Goal: Information Seeking & Learning: Learn about a topic

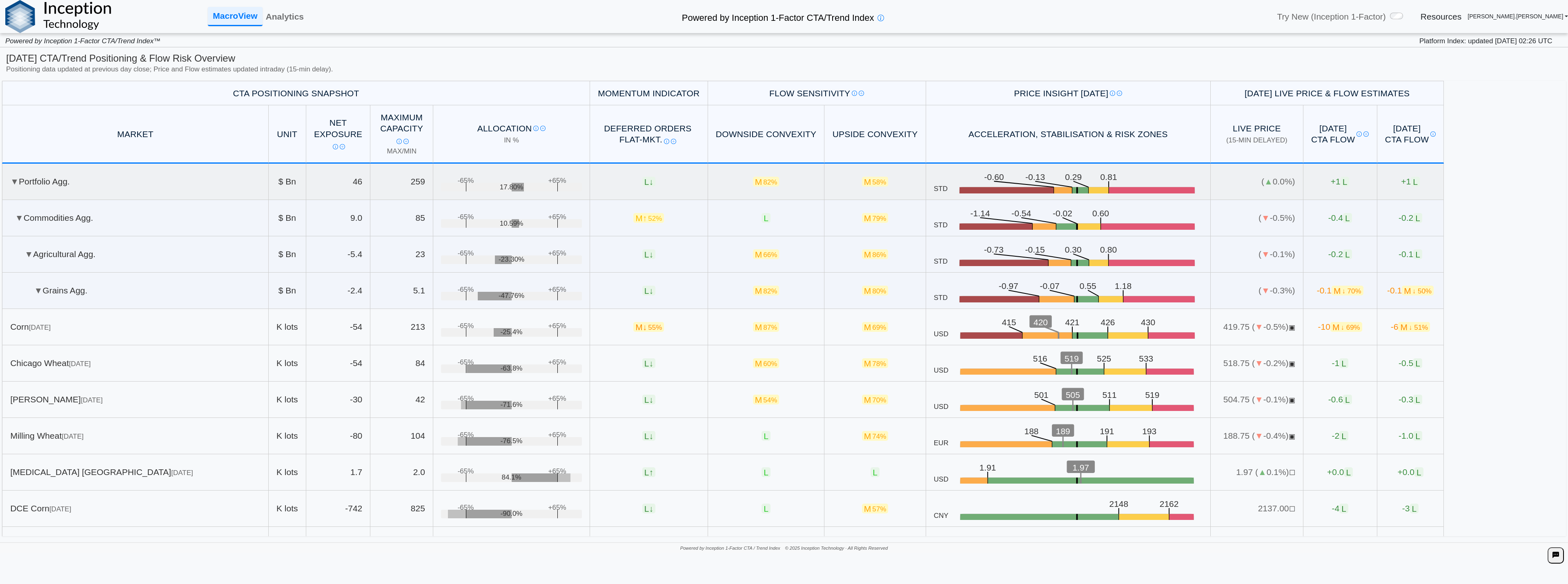
click at [67, 189] on td "▼ Portfolio Agg." at bounding box center [135, 182] width 267 height 37
click at [55, 286] on td "▼ Grains Agg." at bounding box center [135, 291] width 267 height 37
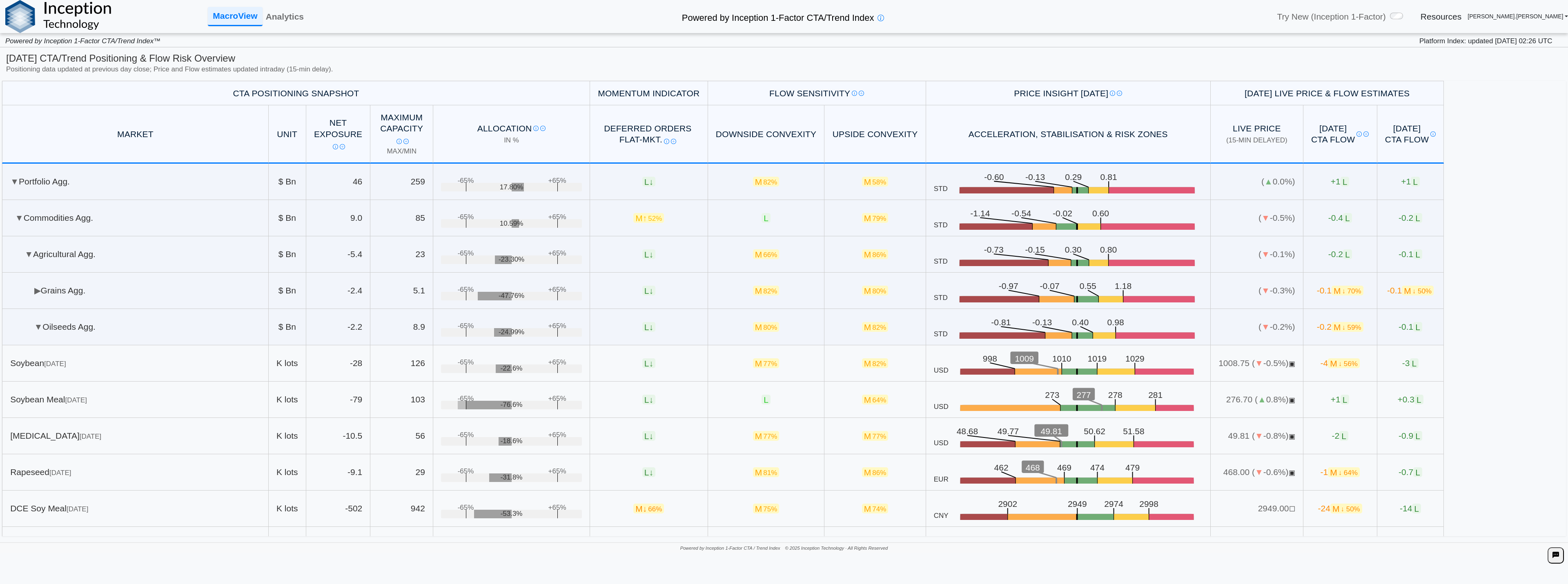
drag, startPoint x: 67, startPoint y: 328, endPoint x: 89, endPoint y: 362, distance: 40.5
click at [67, 329] on td "▼ Oilseeds Agg." at bounding box center [135, 327] width 267 height 37
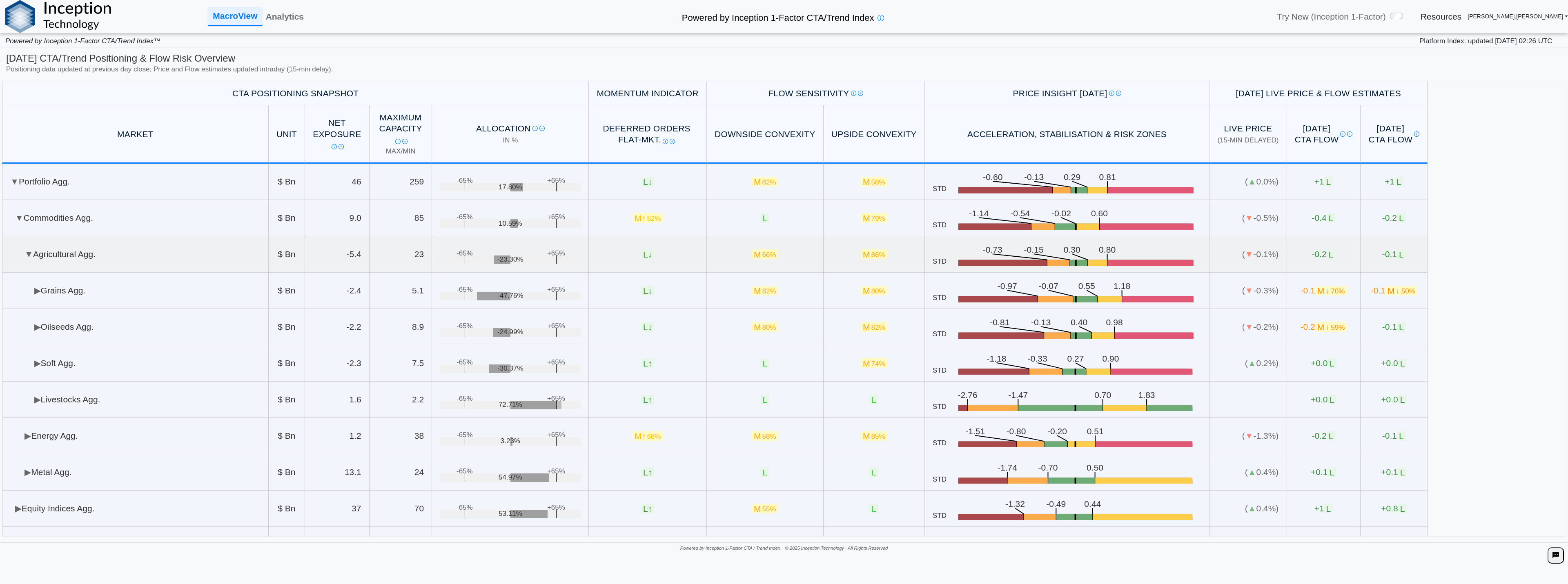
click at [27, 254] on span "▼" at bounding box center [29, 254] width 9 height 9
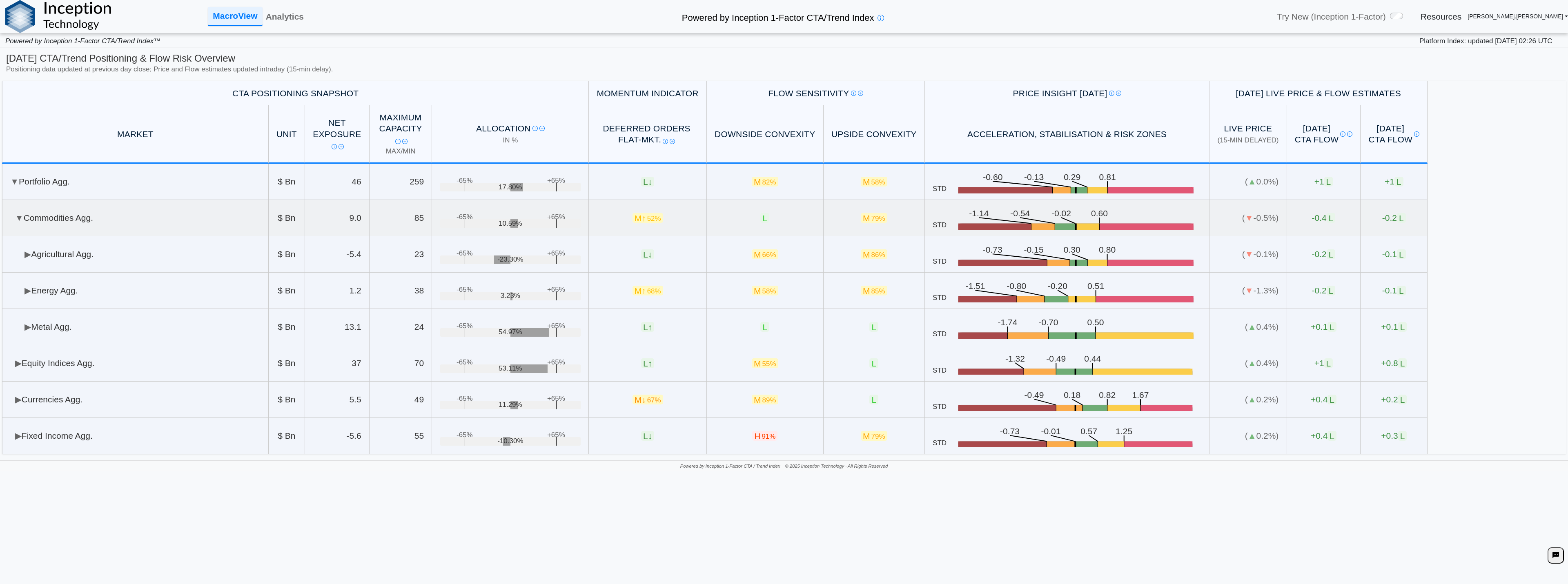
click at [34, 223] on td "▼ Commodities Agg." at bounding box center [135, 218] width 267 height 37
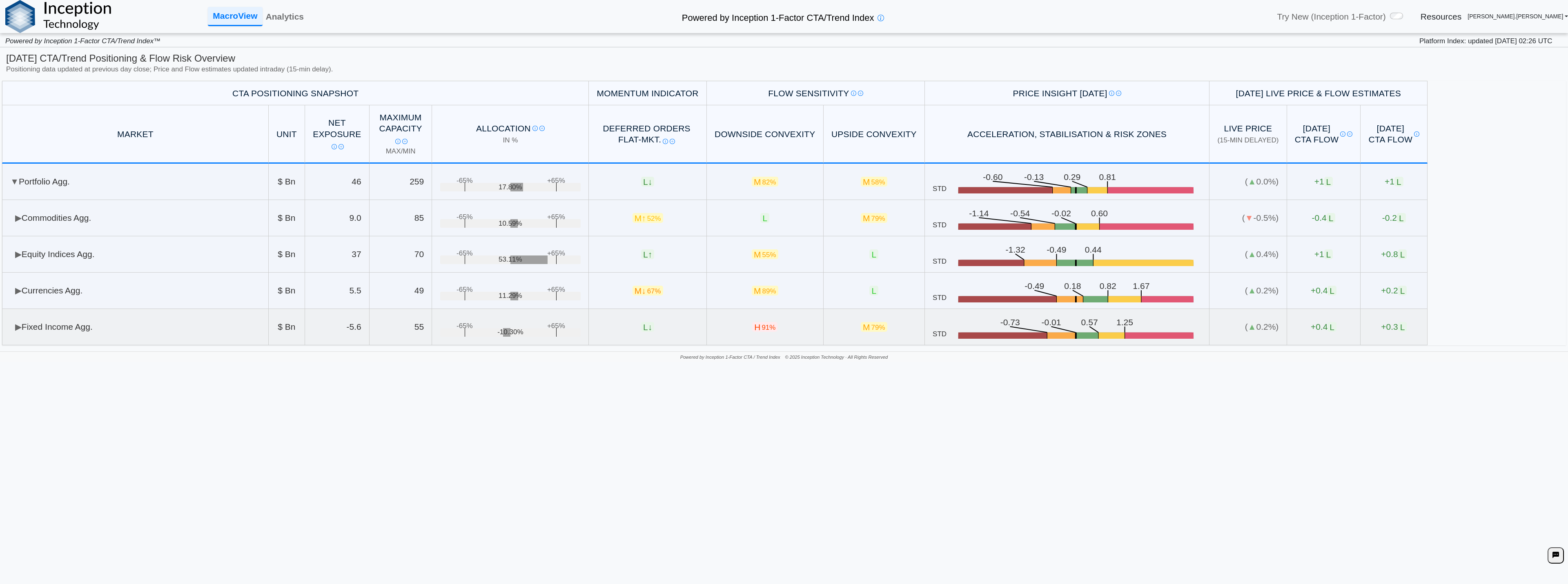
click at [119, 315] on td "▶ Fixed Income Agg." at bounding box center [135, 327] width 267 height 37
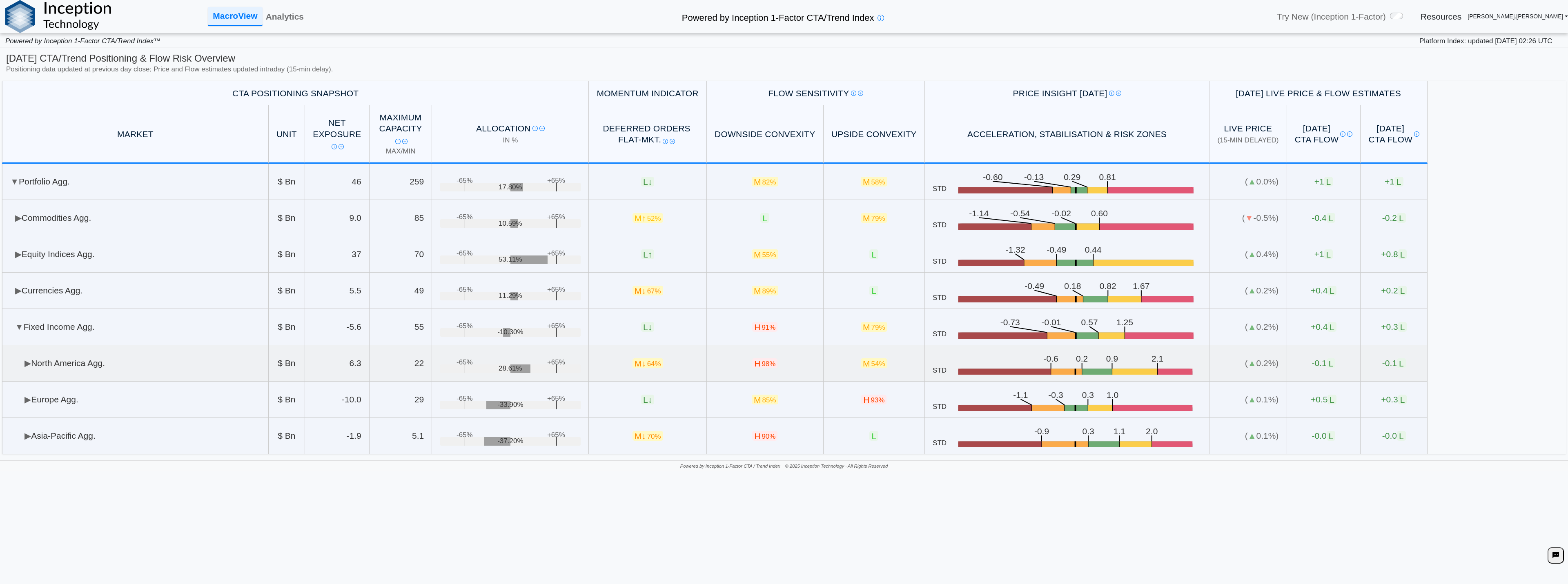
click at [122, 367] on td "▶ [GEOGRAPHIC_DATA] Agg." at bounding box center [135, 363] width 267 height 37
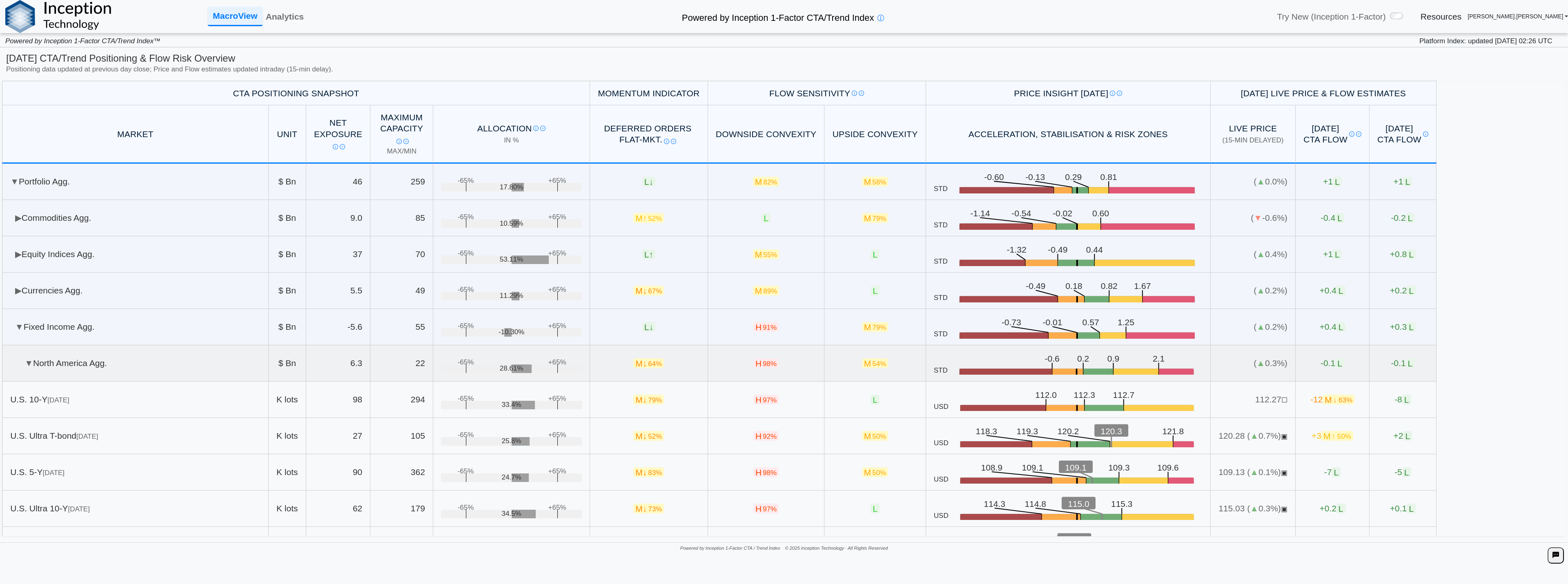
click at [79, 367] on td "▼ [GEOGRAPHIC_DATA] Agg." at bounding box center [135, 363] width 267 height 37
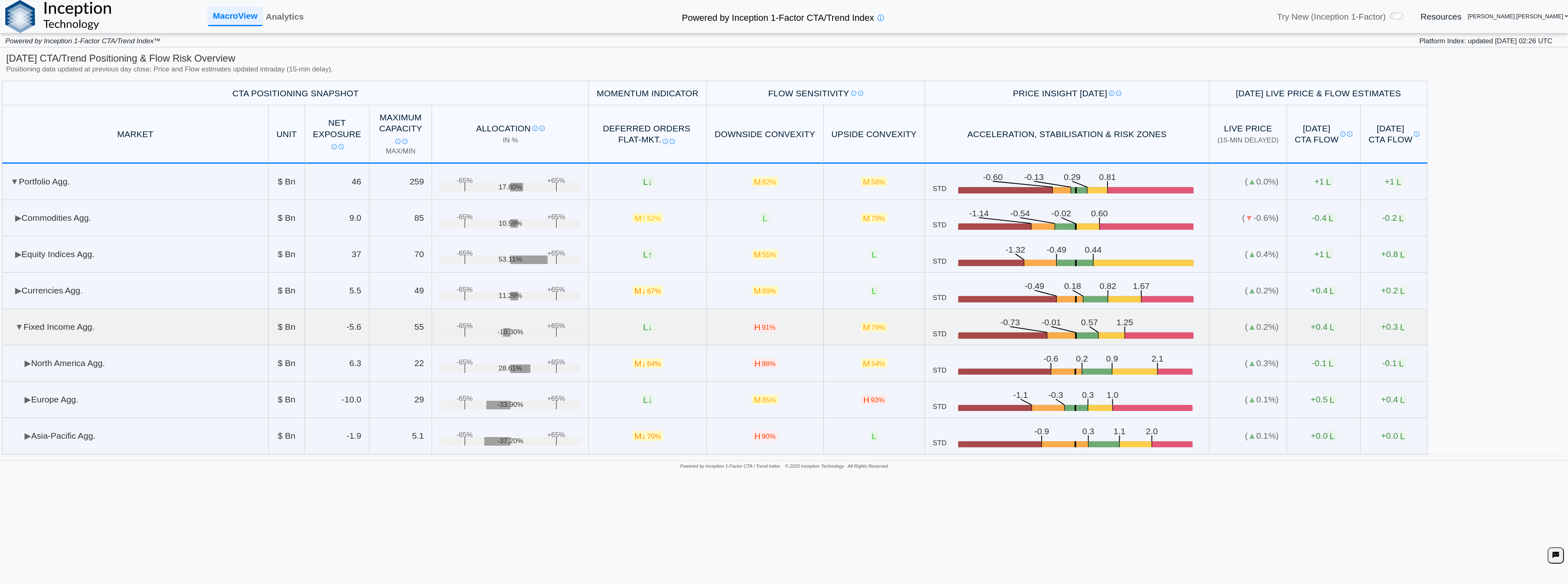
click at [76, 334] on td "▼ Fixed Income Agg." at bounding box center [135, 327] width 267 height 37
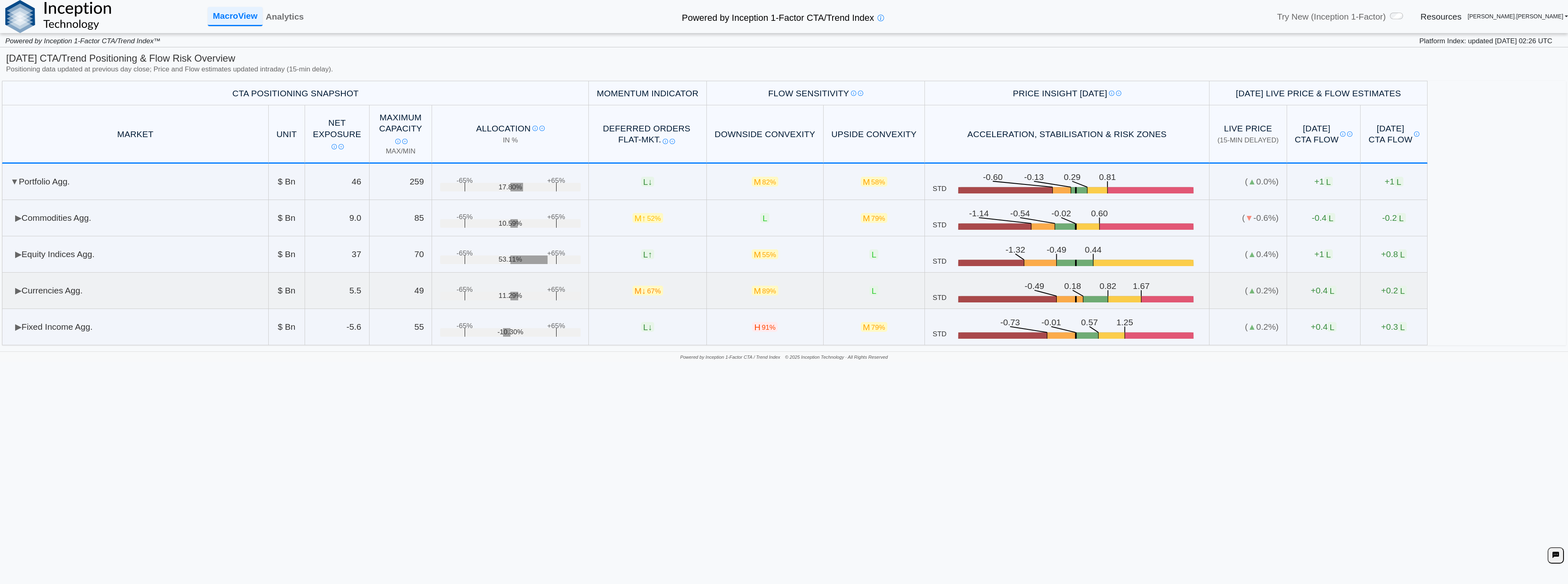
drag, startPoint x: 82, startPoint y: 285, endPoint x: 85, endPoint y: 280, distance: 5.8
click at [82, 285] on td "▶ Currencies Agg." at bounding box center [135, 291] width 267 height 37
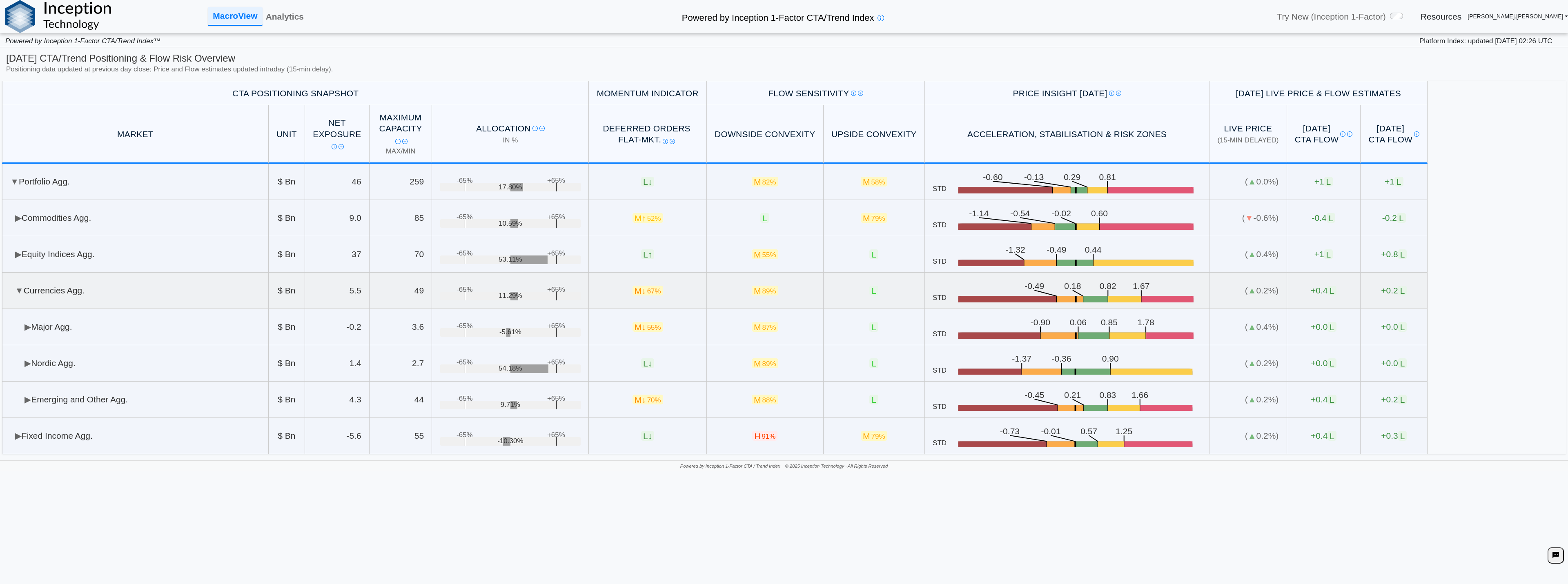
click at [84, 280] on td "▼ Currencies Agg." at bounding box center [135, 291] width 267 height 37
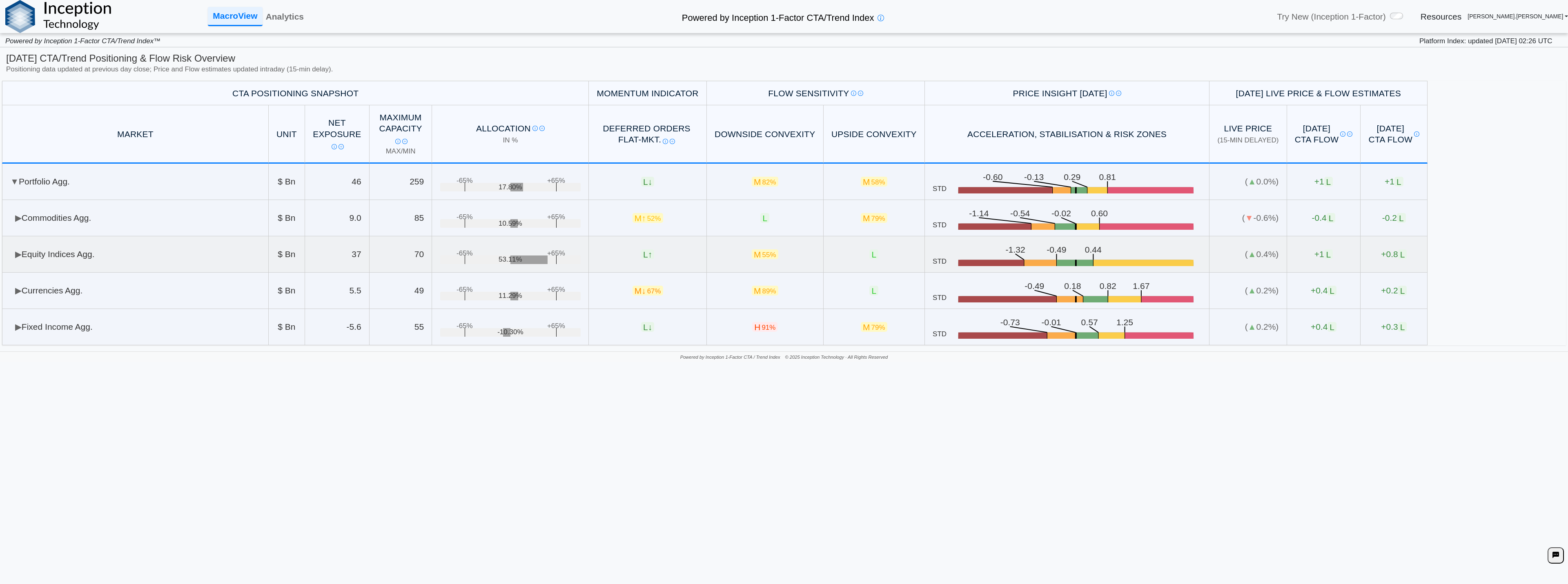
click at [98, 259] on td "▶ Equity Indices Agg." at bounding box center [135, 254] width 267 height 37
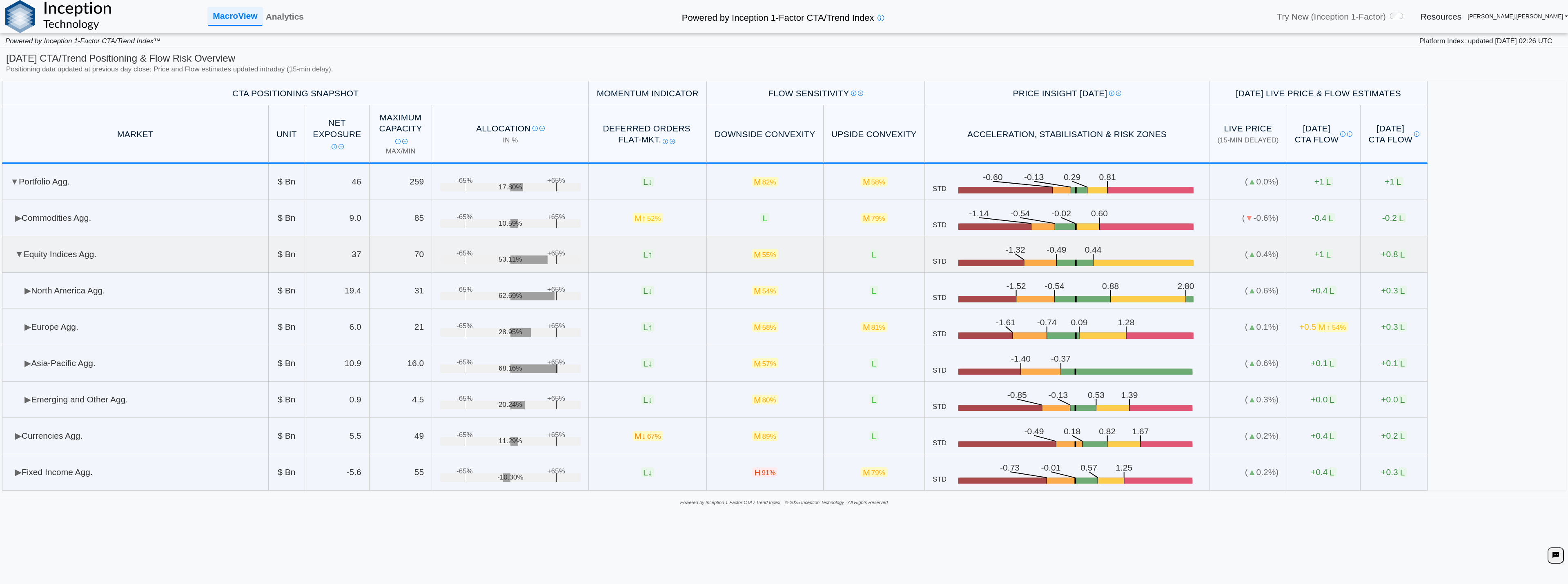
click at [99, 257] on td "▼ Equity Indices Agg." at bounding box center [135, 254] width 267 height 37
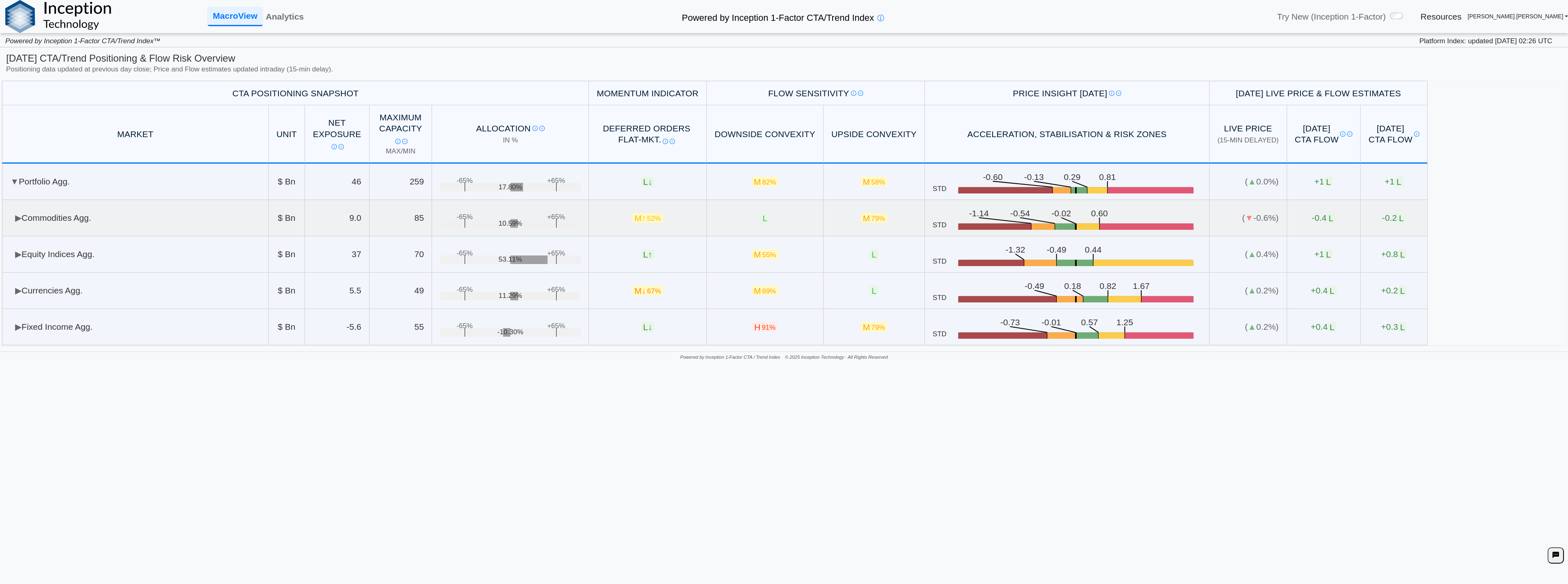
click at [90, 229] on td "▶ Commodities Agg." at bounding box center [135, 218] width 267 height 37
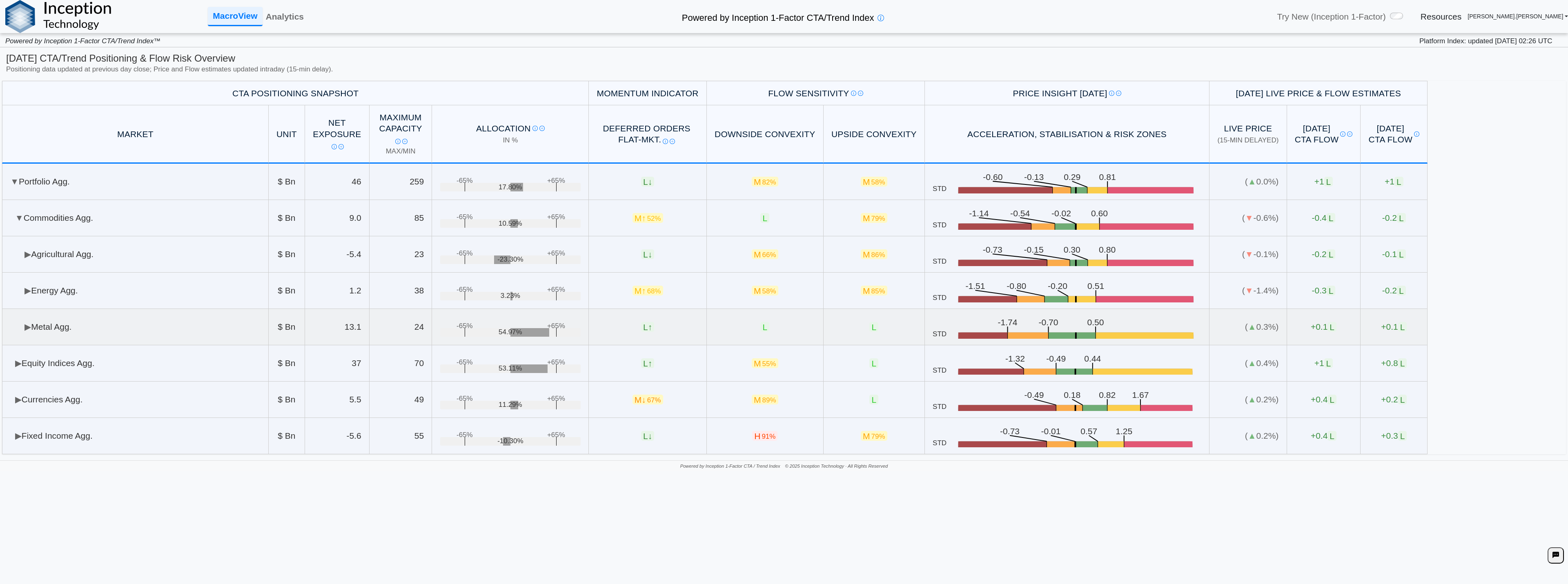
click at [152, 318] on td "▶ Metal Agg." at bounding box center [135, 327] width 267 height 37
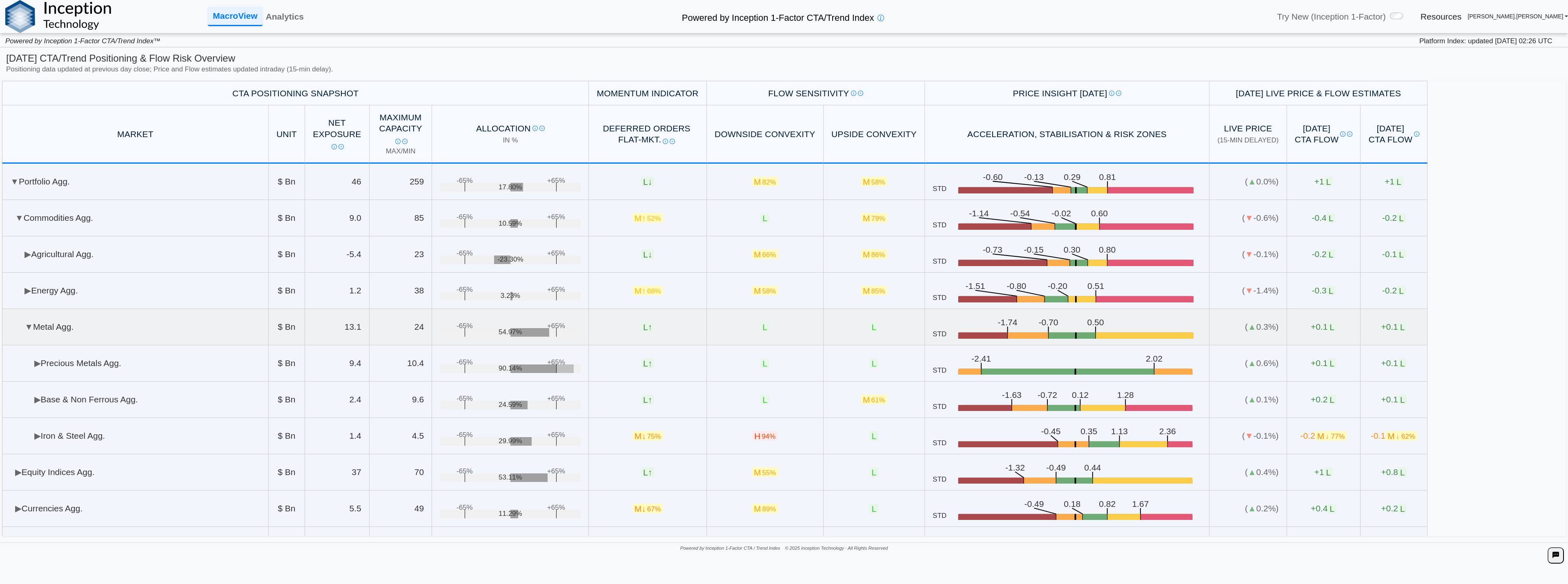
click at [151, 317] on td "▼ Metal Agg." at bounding box center [135, 327] width 267 height 37
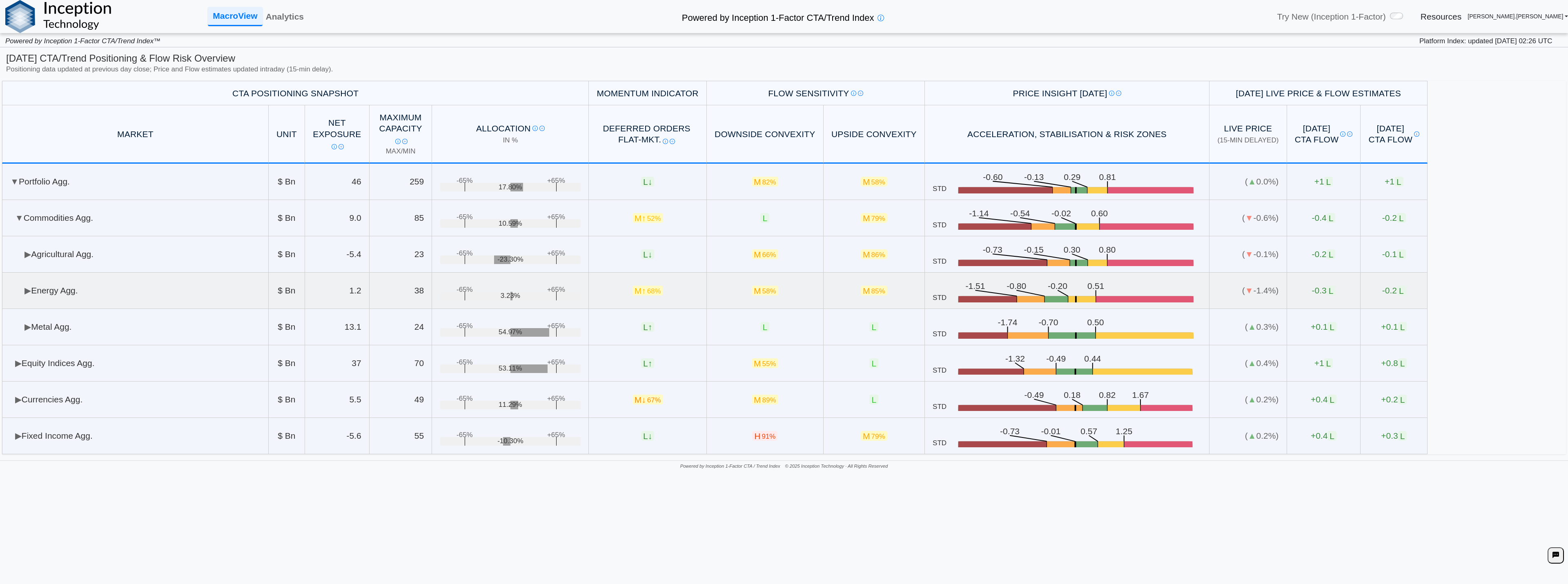
click at [132, 295] on td "▶ Energy Agg." at bounding box center [135, 291] width 267 height 37
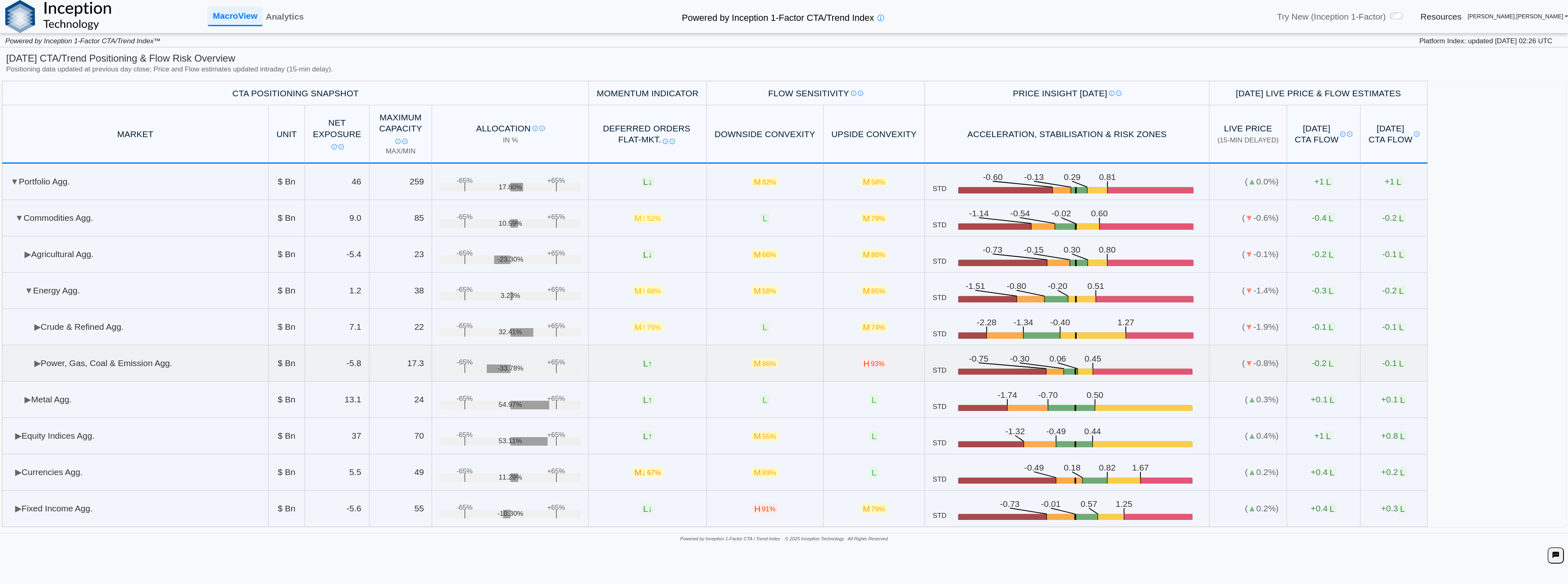
click at [116, 358] on td "▶ Power, Gas, Coal & Emission Agg." at bounding box center [135, 363] width 267 height 37
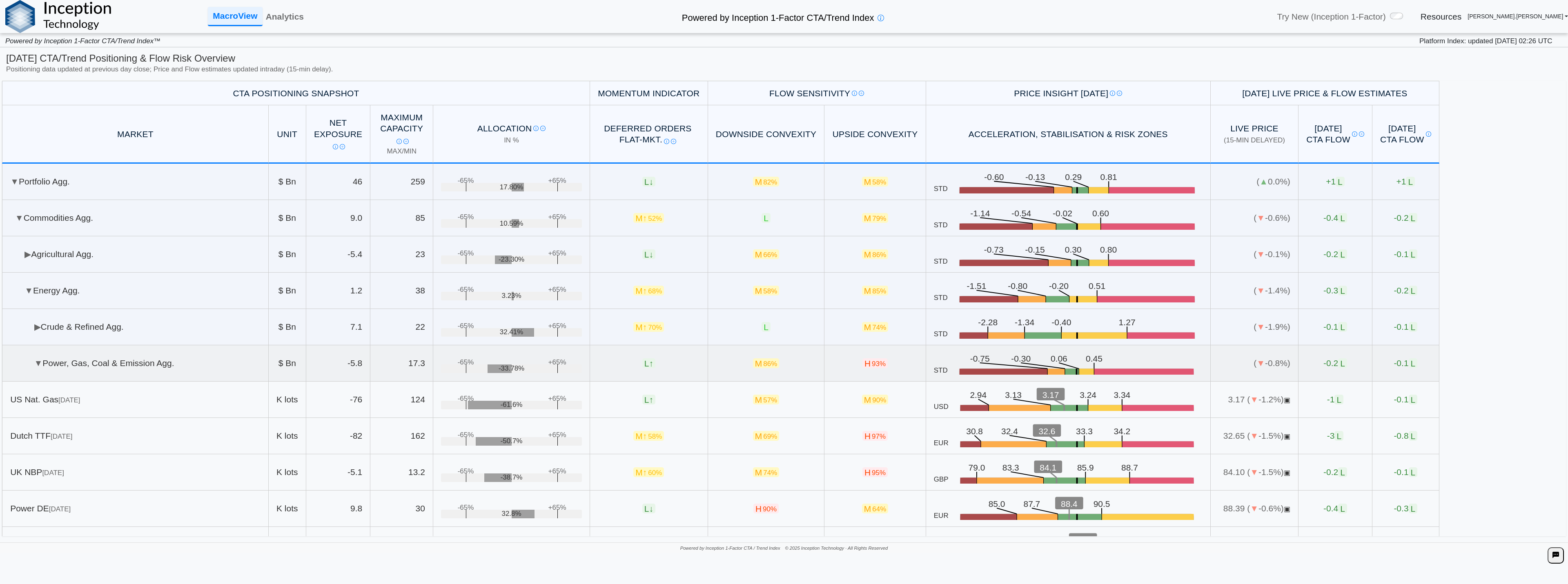
click at [51, 350] on td "▼ Power, Gas, Coal & Emission Agg." at bounding box center [135, 363] width 267 height 37
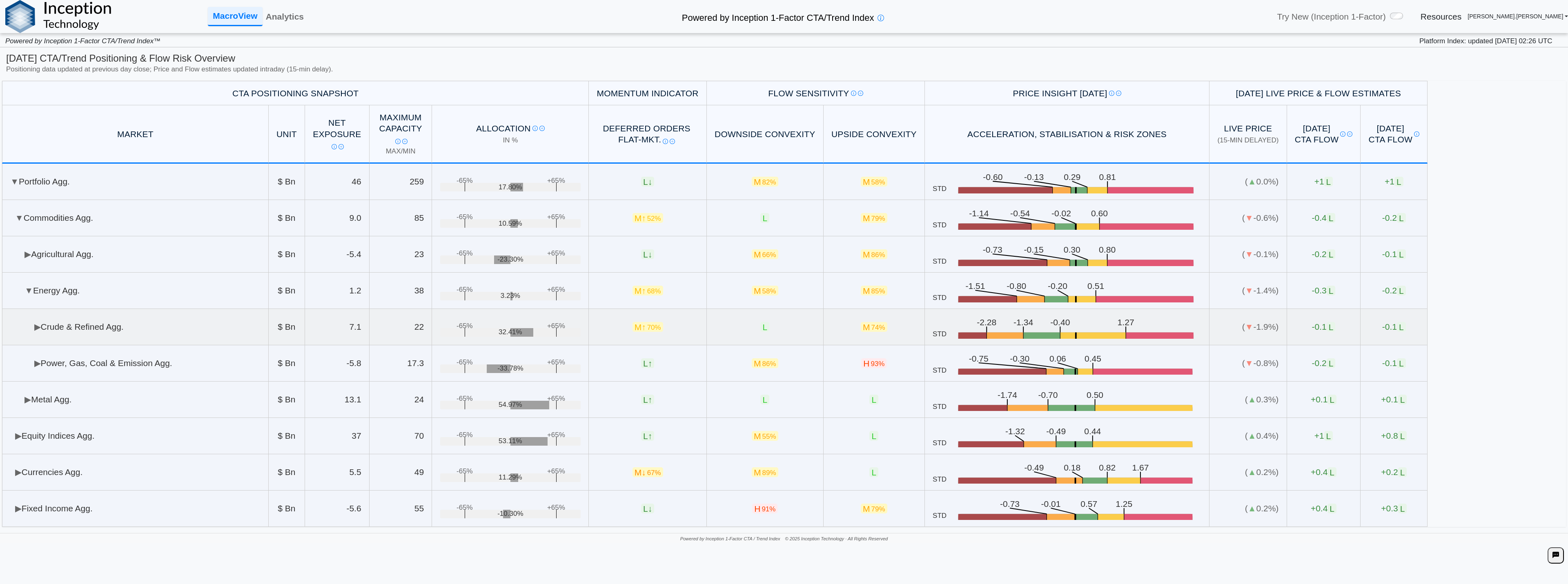
click at [61, 321] on td "▶ Crude & Refined Agg." at bounding box center [135, 327] width 267 height 37
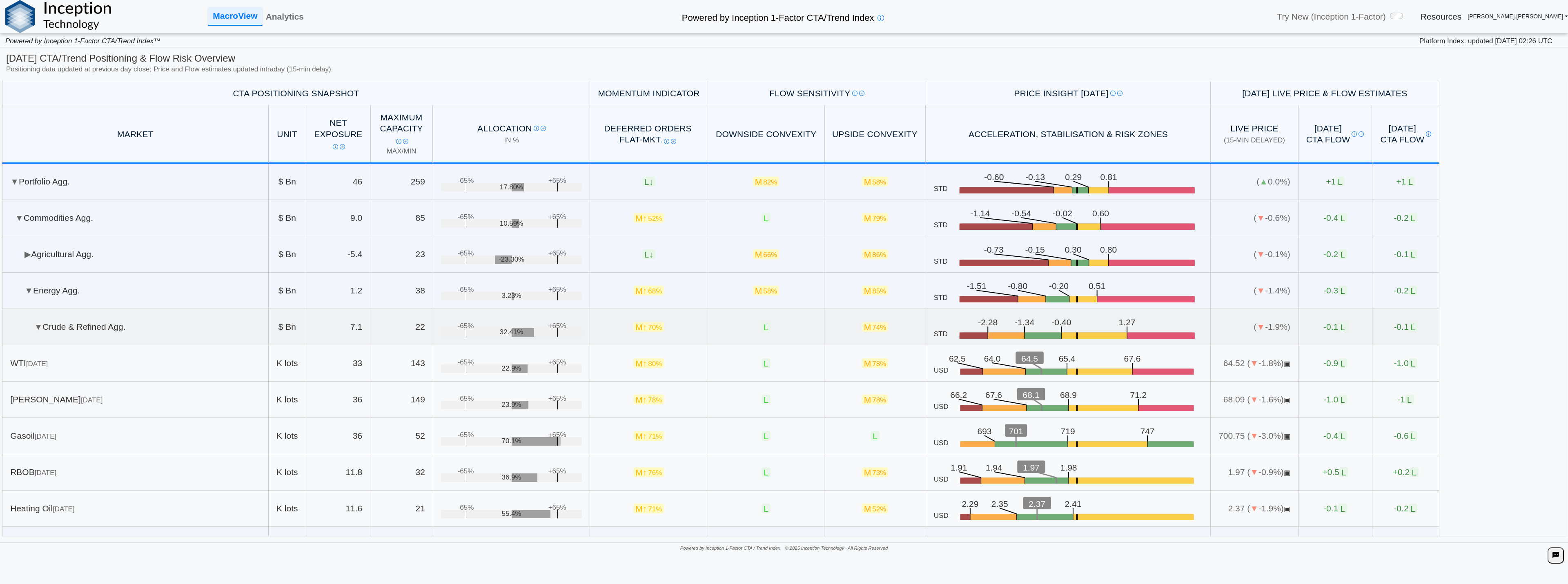
click at [58, 324] on td "▼ Crude & Refined Agg." at bounding box center [135, 327] width 267 height 37
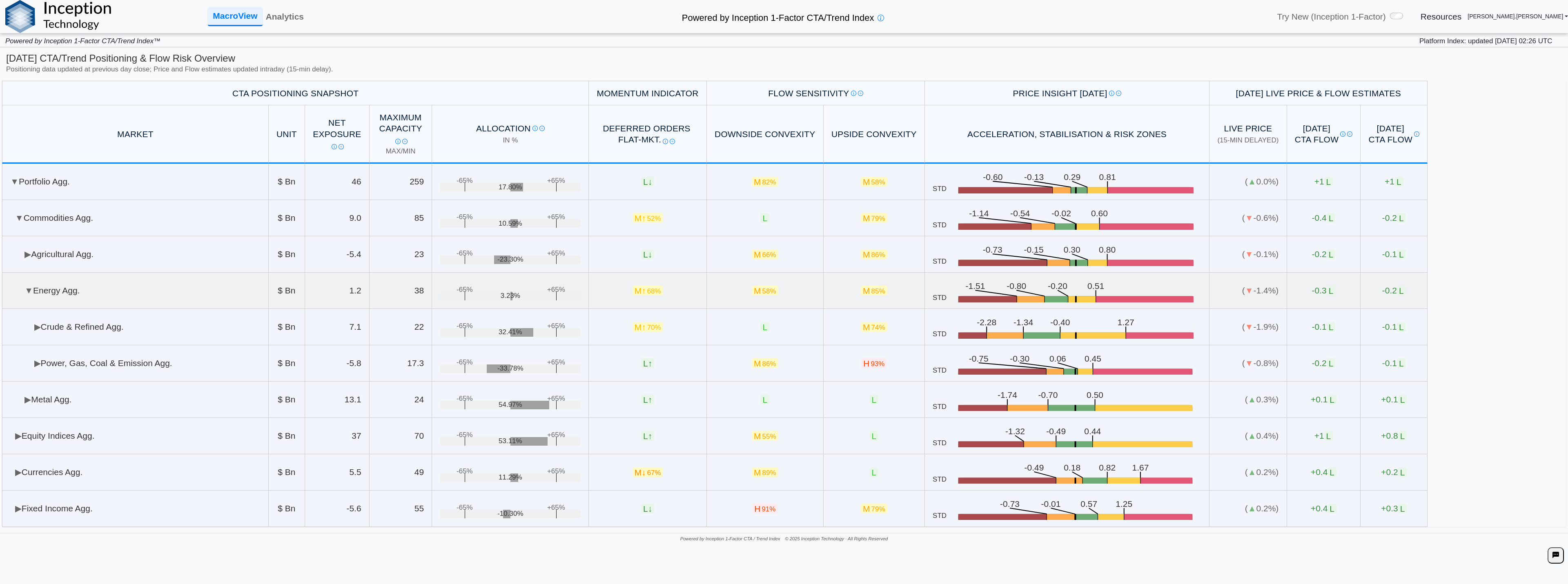
click at [58, 293] on td "▼ Energy Agg." at bounding box center [135, 291] width 267 height 37
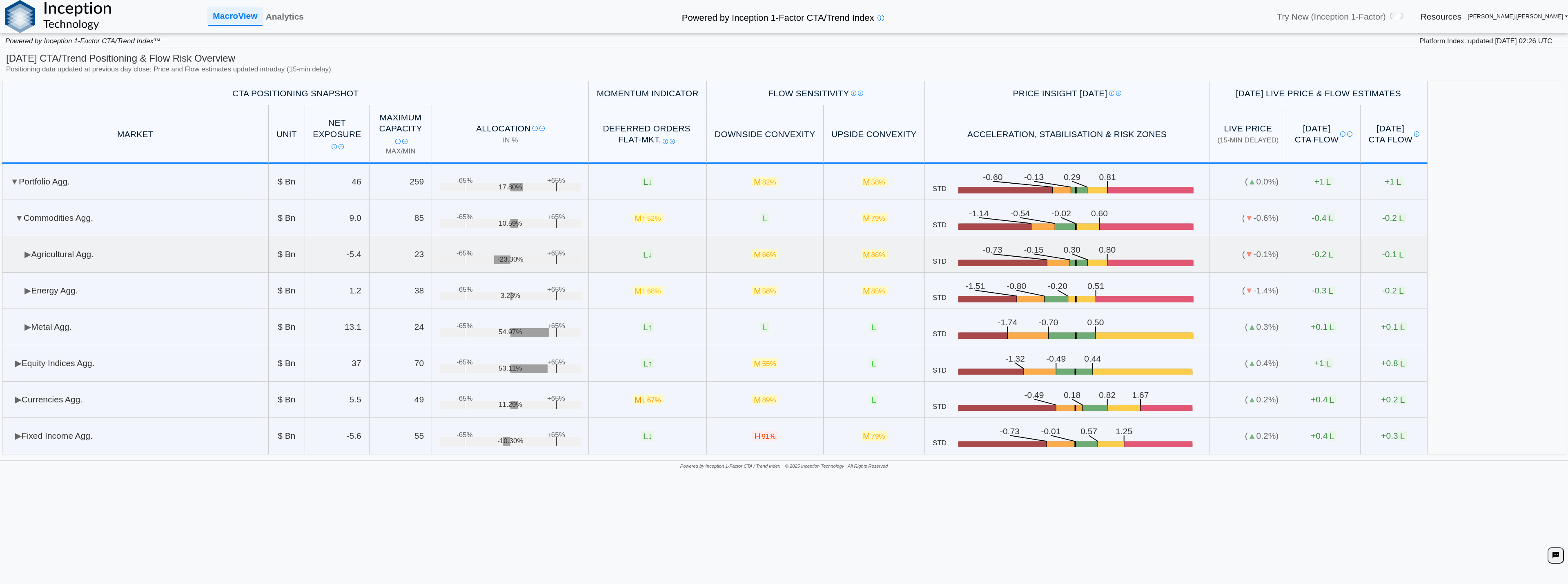
click at [56, 257] on td "▶ Agricultural Agg." at bounding box center [135, 254] width 267 height 37
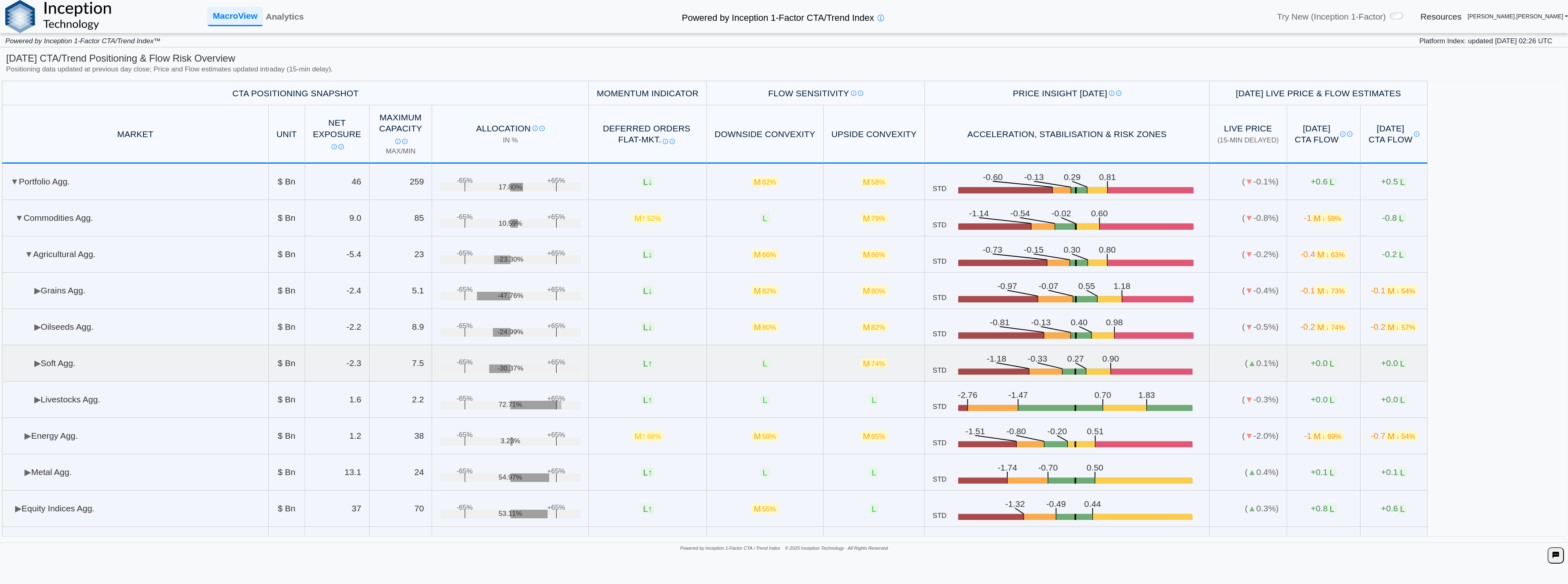
click at [120, 355] on td "▶ Soft Agg." at bounding box center [135, 363] width 267 height 37
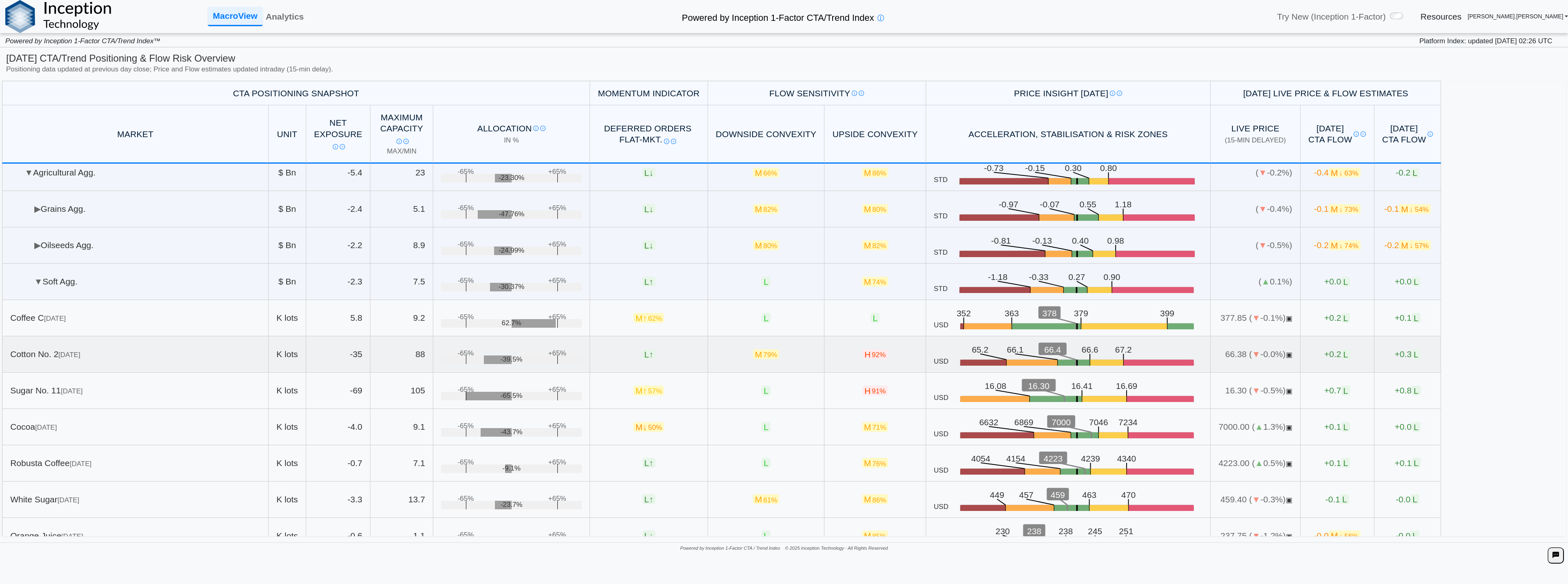
scroll to position [123, 0]
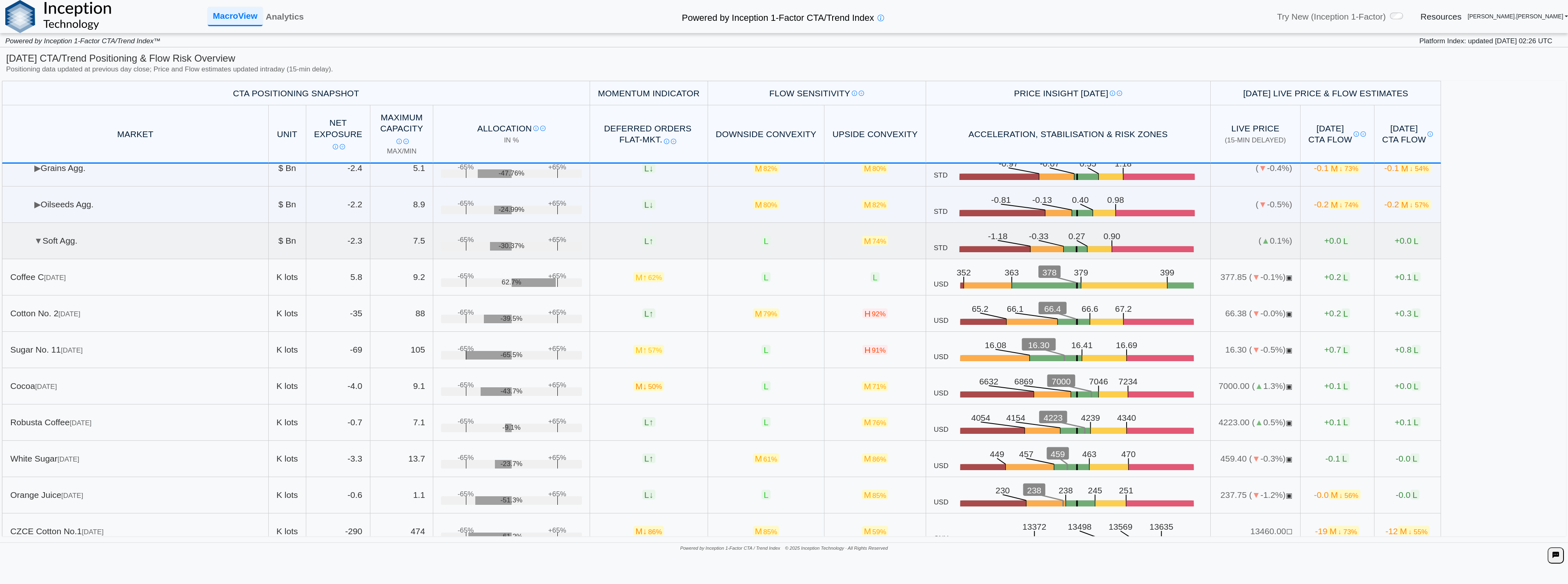
click at [69, 228] on td "▼ Soft Agg." at bounding box center [135, 240] width 267 height 37
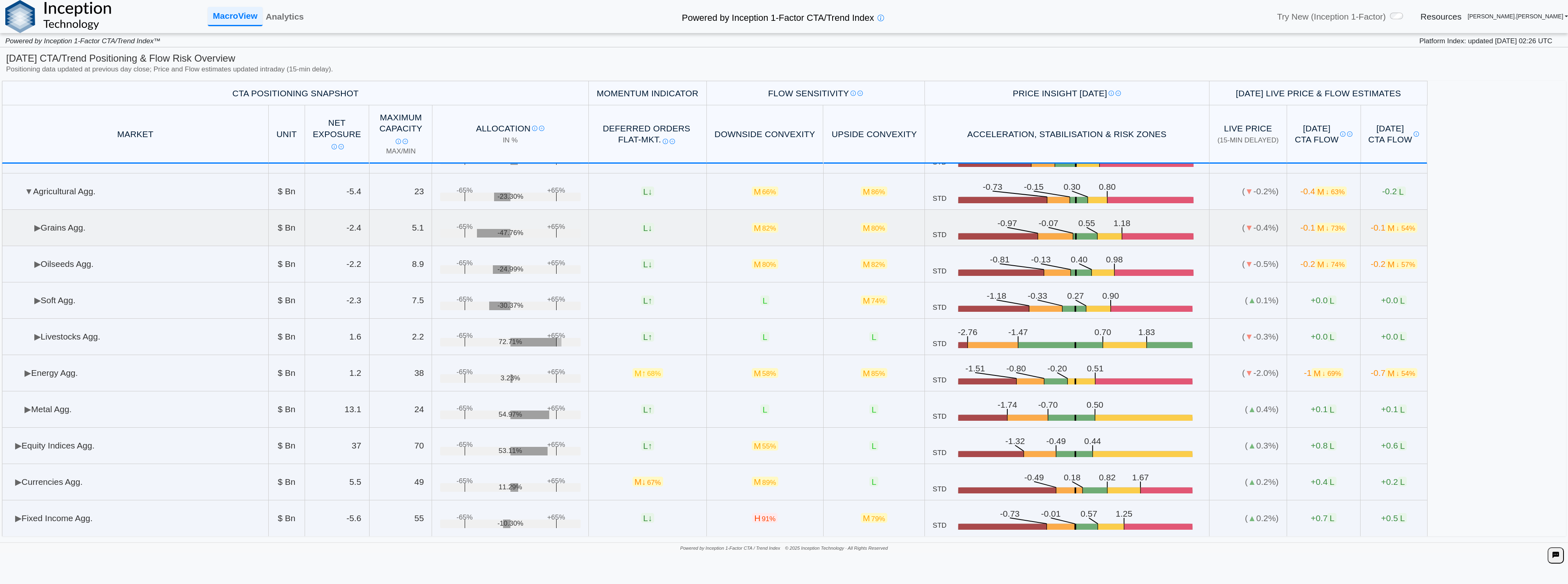
click at [71, 233] on td "▶ Grains Agg." at bounding box center [135, 228] width 267 height 37
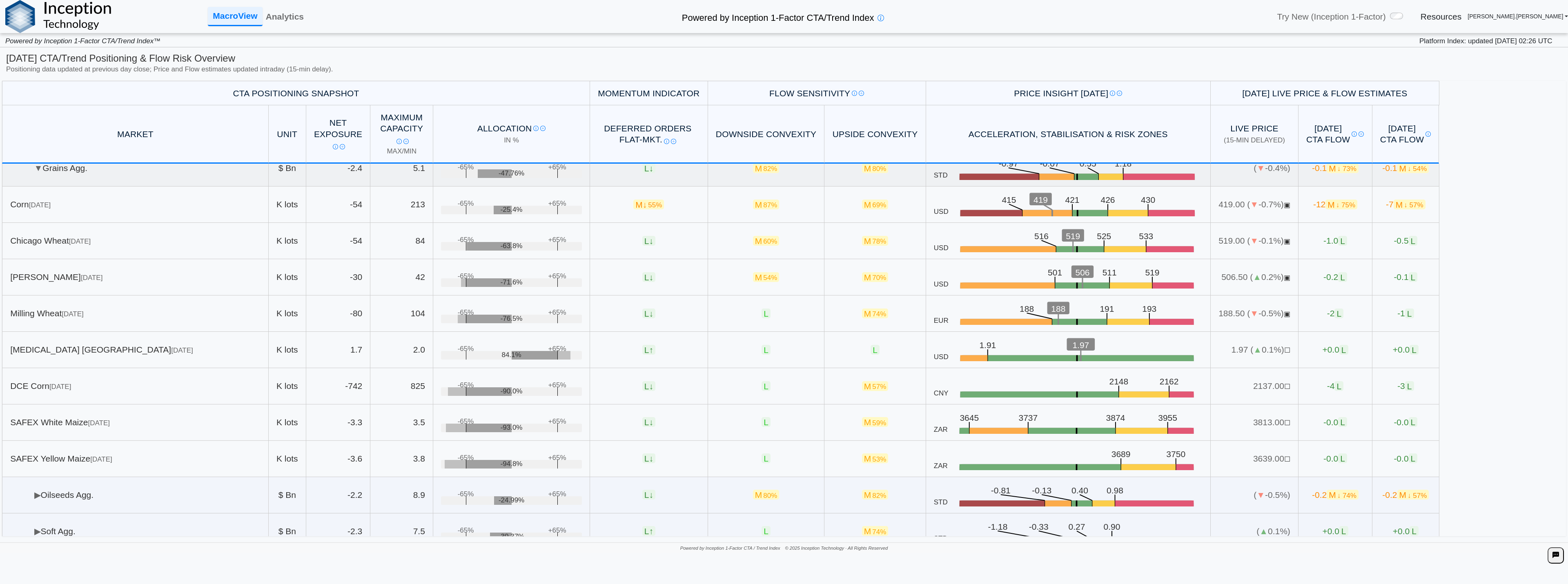
click at [76, 176] on td "▼ Grains Agg." at bounding box center [135, 168] width 267 height 37
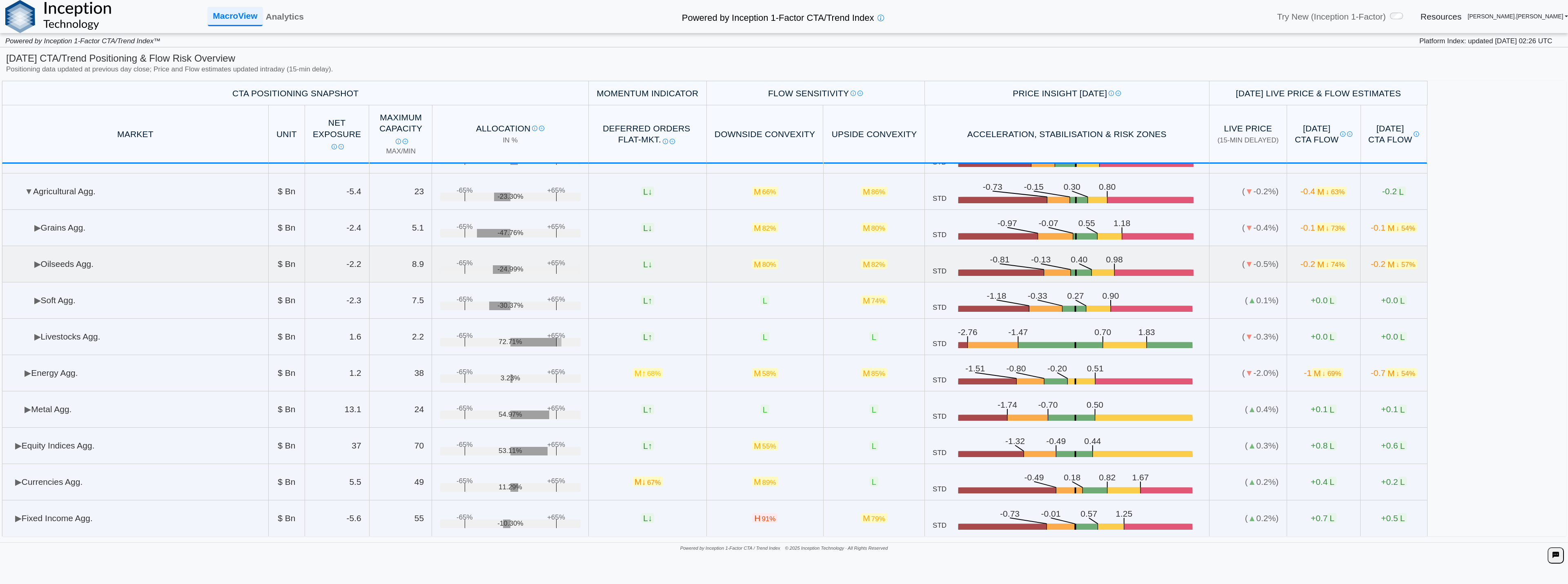
click at [85, 275] on td "▶ Oilseeds Agg." at bounding box center [135, 264] width 267 height 37
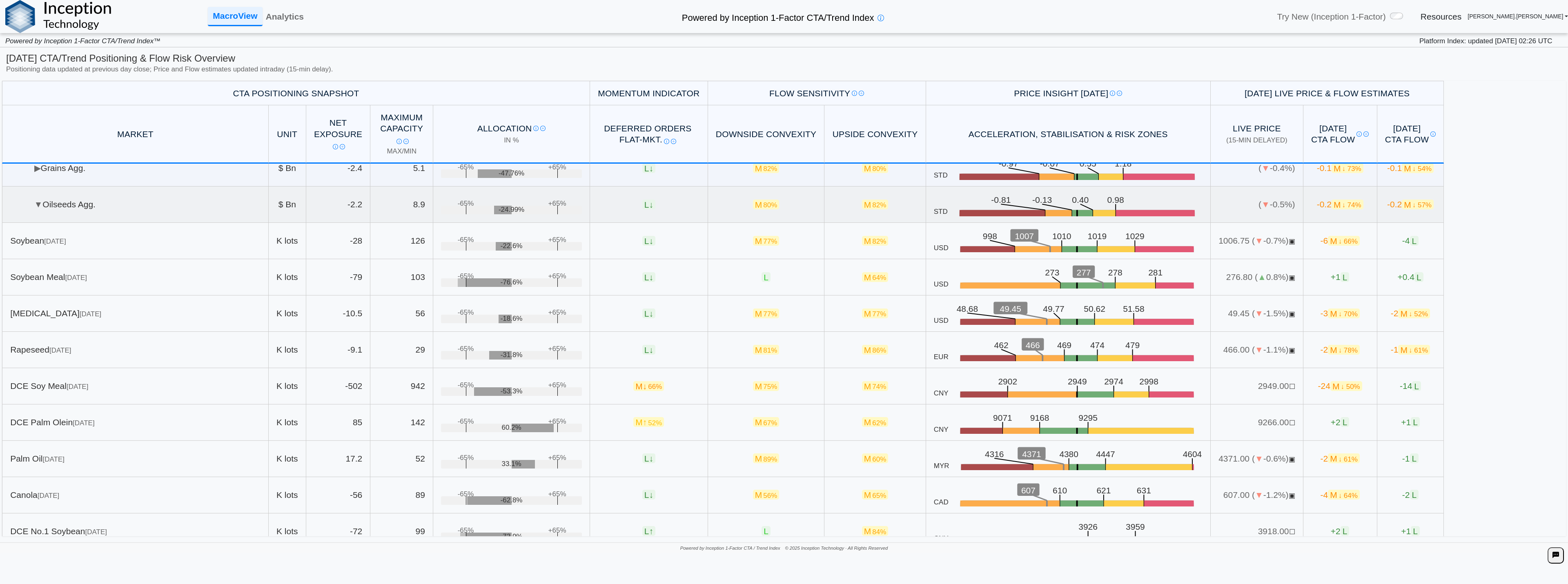
click at [77, 211] on td "▼ Oilseeds Agg." at bounding box center [135, 205] width 267 height 37
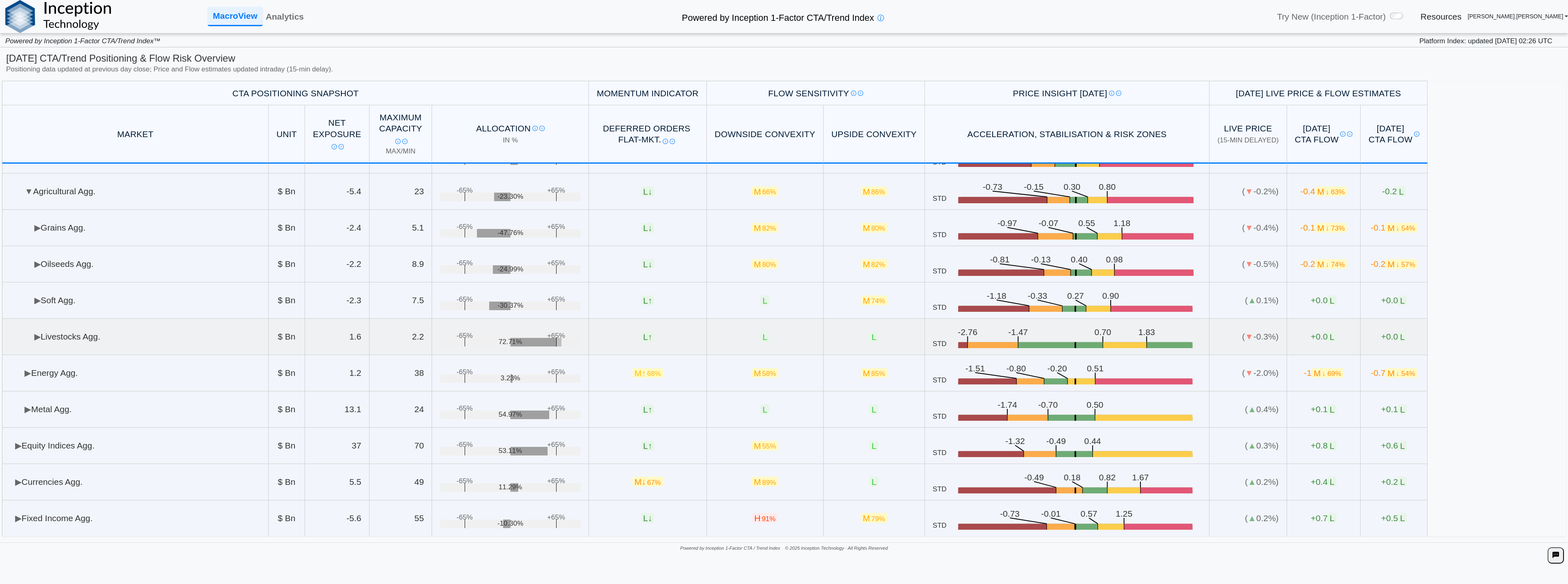
click at [84, 334] on td "▶ Livestocks Agg." at bounding box center [135, 337] width 267 height 37
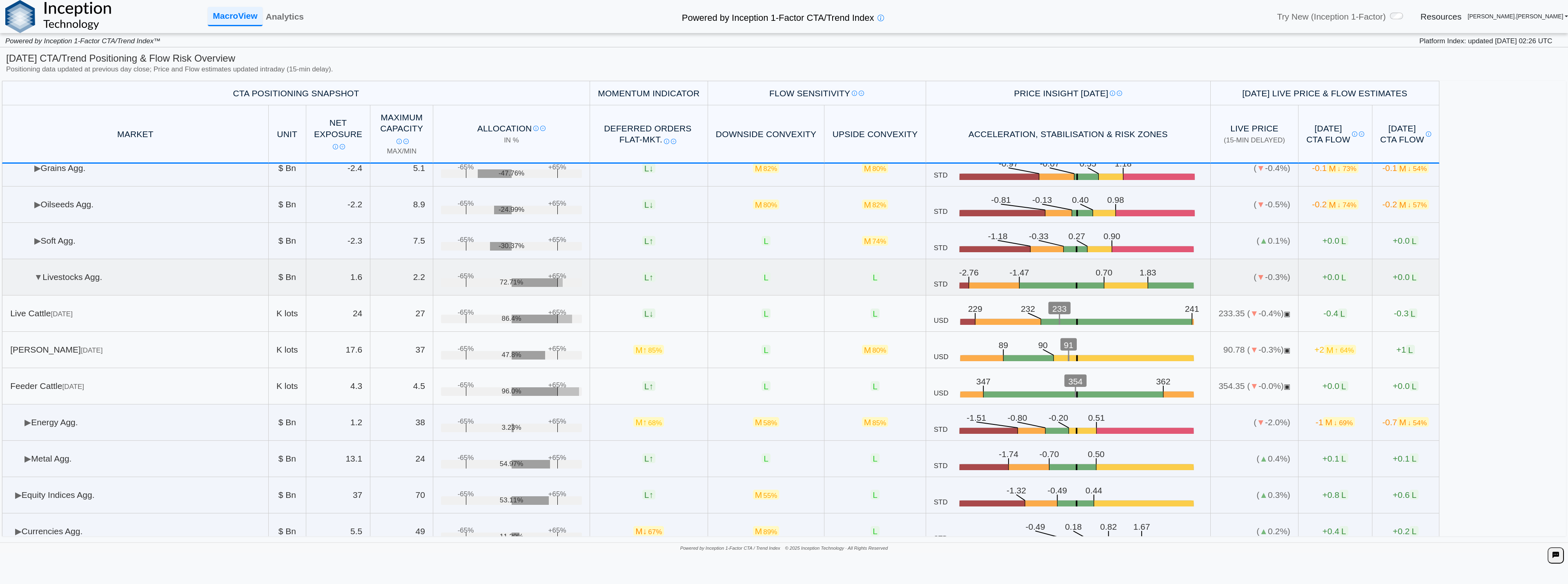
click at [97, 274] on td "▼ Livestocks Agg." at bounding box center [135, 277] width 267 height 37
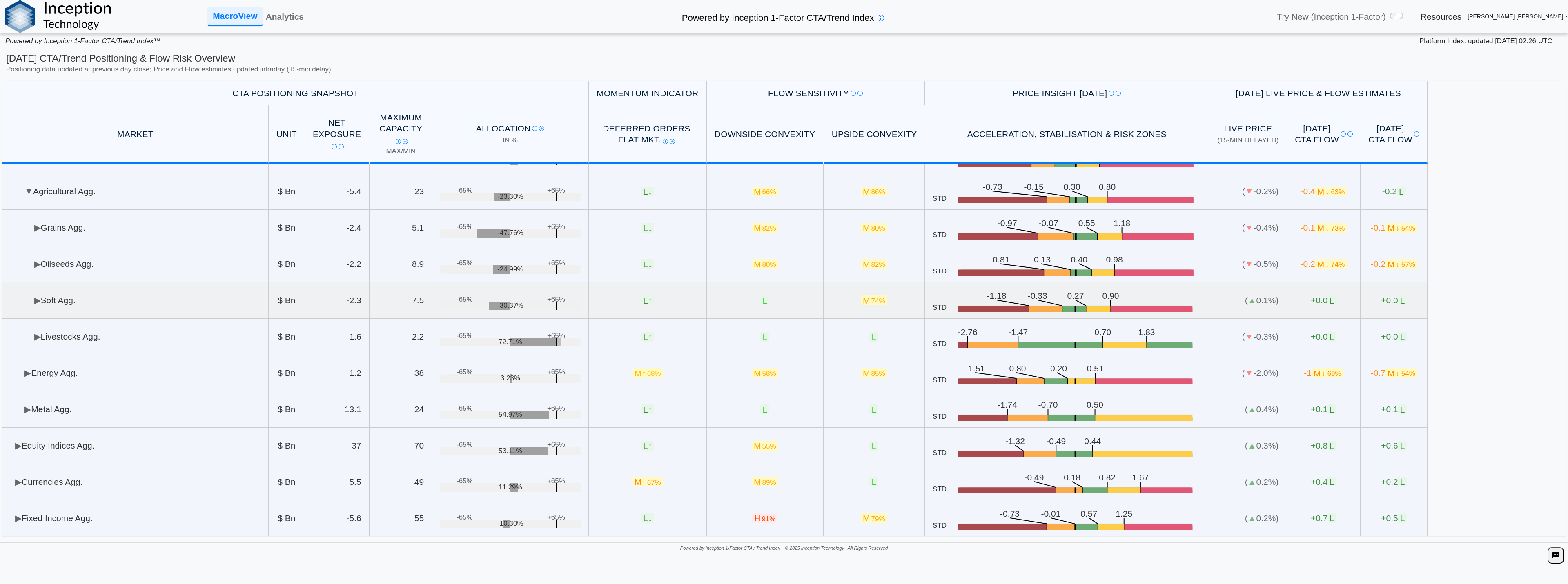
click at [78, 302] on td "▶ Soft Agg." at bounding box center [135, 300] width 267 height 37
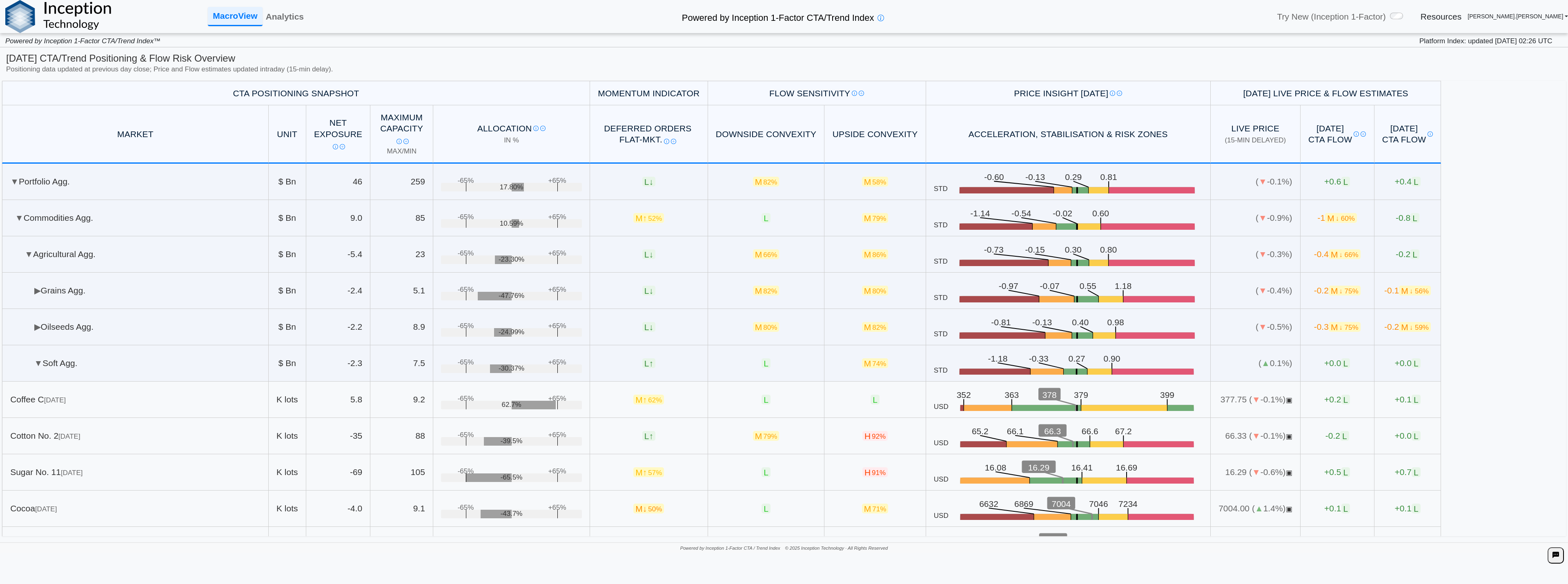
scroll to position [123, 0]
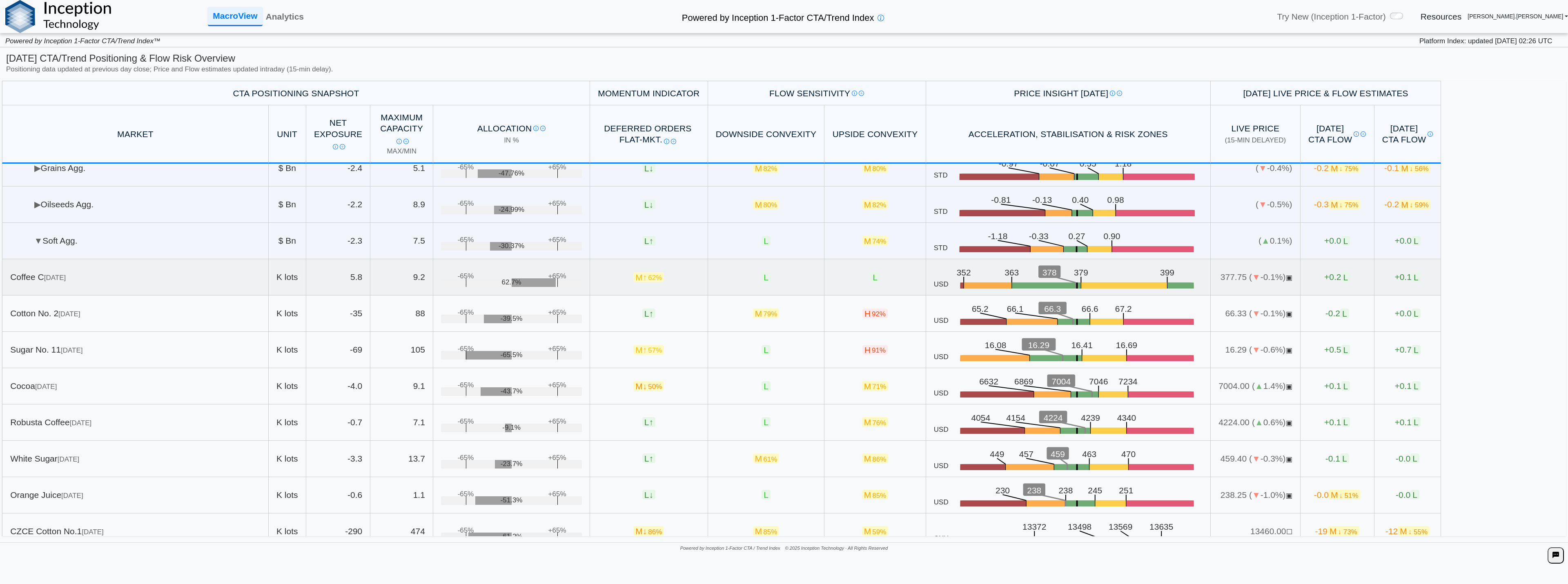
click at [88, 275] on div "Coffee C Dec 25" at bounding box center [135, 276] width 250 height 11
click at [294, 14] on link "Analytics" at bounding box center [285, 16] width 44 height 18
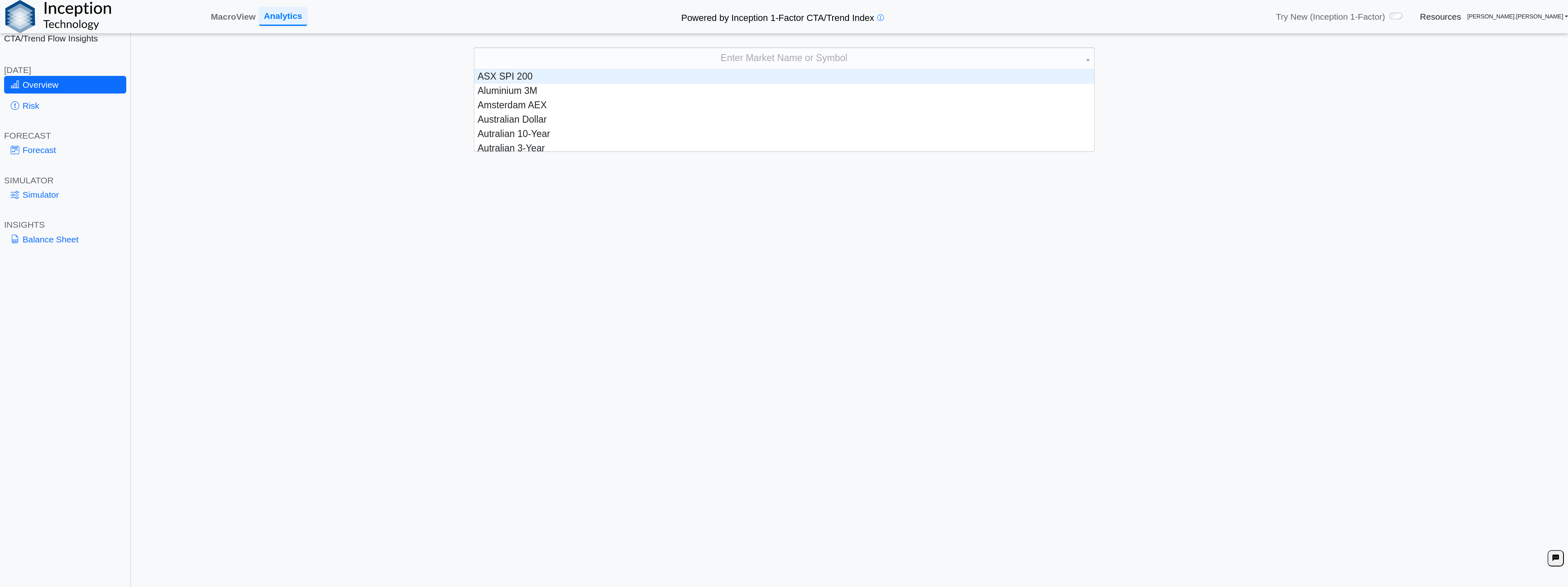
click at [879, 59] on div "Enter Market Name or Symbol" at bounding box center [784, 58] width 620 height 21
type input "***"
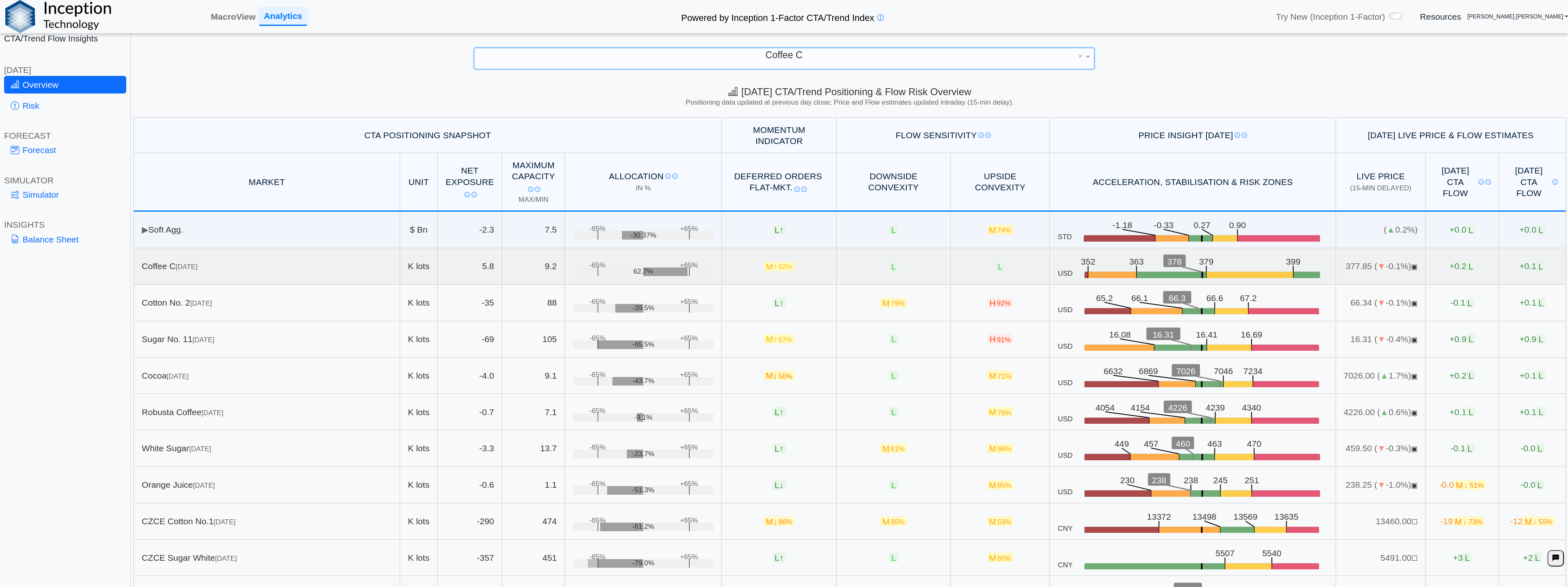
click at [332, 265] on div "Coffee C Dec 25" at bounding box center [267, 266] width 250 height 11
drag, startPoint x: 735, startPoint y: 269, endPoint x: 844, endPoint y: 273, distance: 109.1
click at [844, 273] on tr "Coffee C Dec 25 K lots 5.8 9.2 +65% -65% 62.7% M ↑ 62% L L USD .zone-text { fon…" at bounding box center [850, 267] width 1433 height 37
click at [844, 273] on td "L" at bounding box center [893, 267] width 114 height 37
click at [800, 270] on td "M ↑ 62%" at bounding box center [779, 267] width 115 height 37
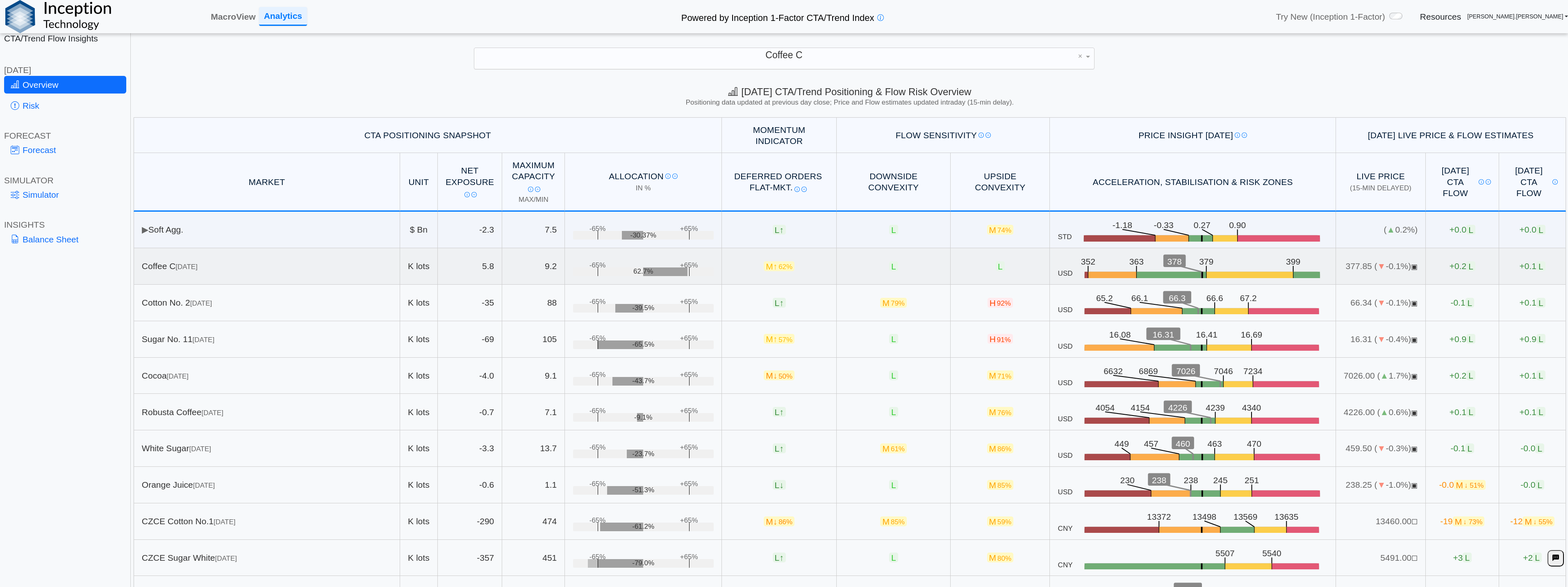
click at [800, 270] on td "M ↑ 62%" at bounding box center [779, 267] width 115 height 37
click at [1160, 272] on rect at bounding box center [1201, 277] width 235 height 11
click at [100, 105] on link "Risk" at bounding box center [65, 105] width 122 height 18
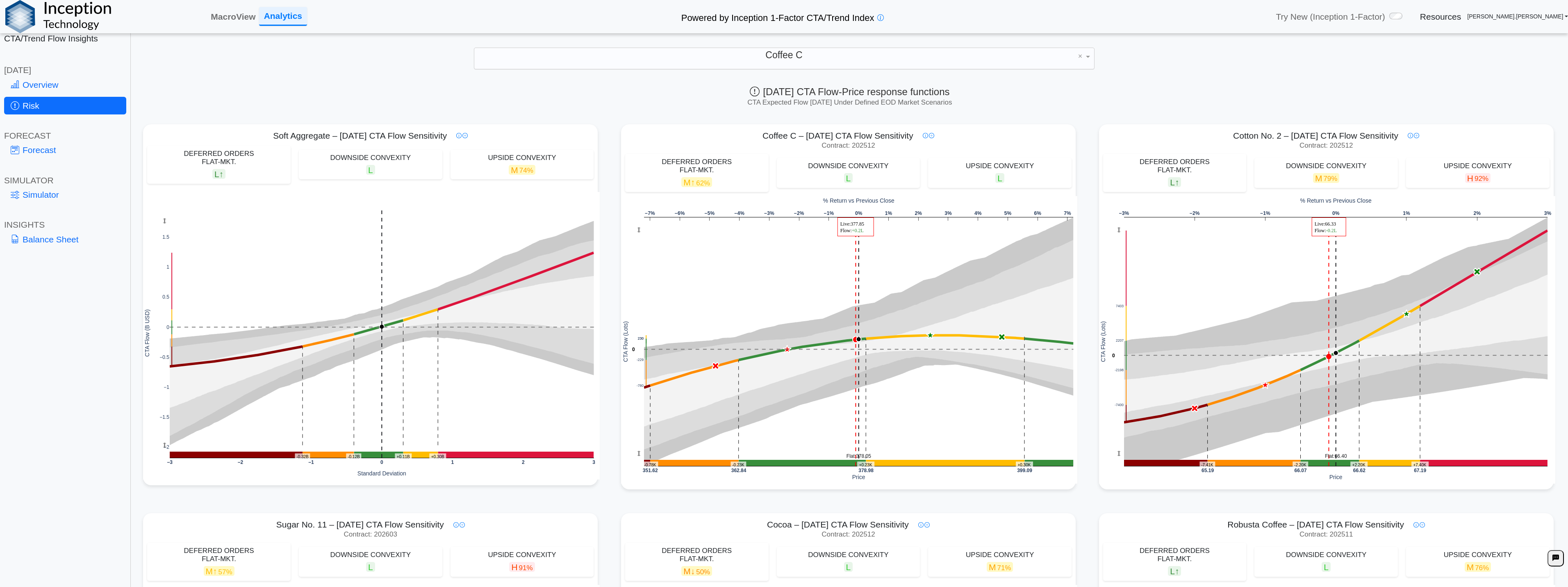
click at [53, 140] on div "FORECAST" at bounding box center [65, 135] width 122 height 11
click at [60, 150] on link "Forecast" at bounding box center [65, 150] width 122 height 18
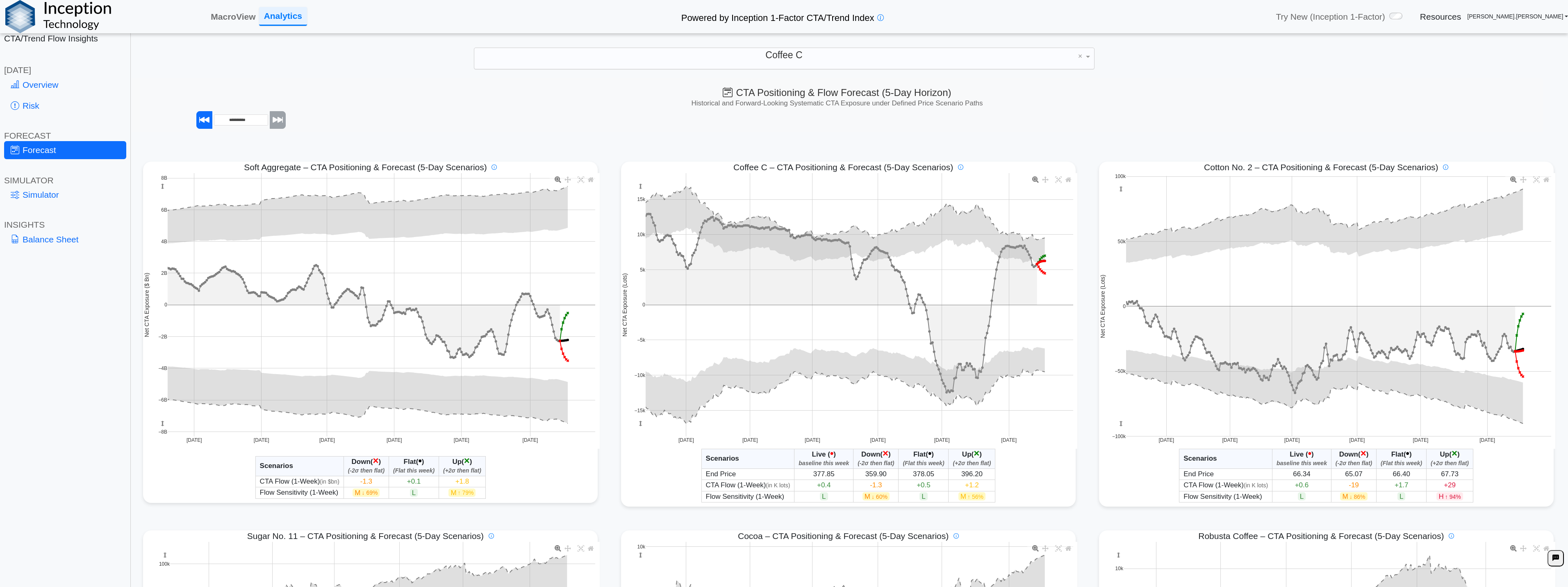
scroll to position [11, 0]
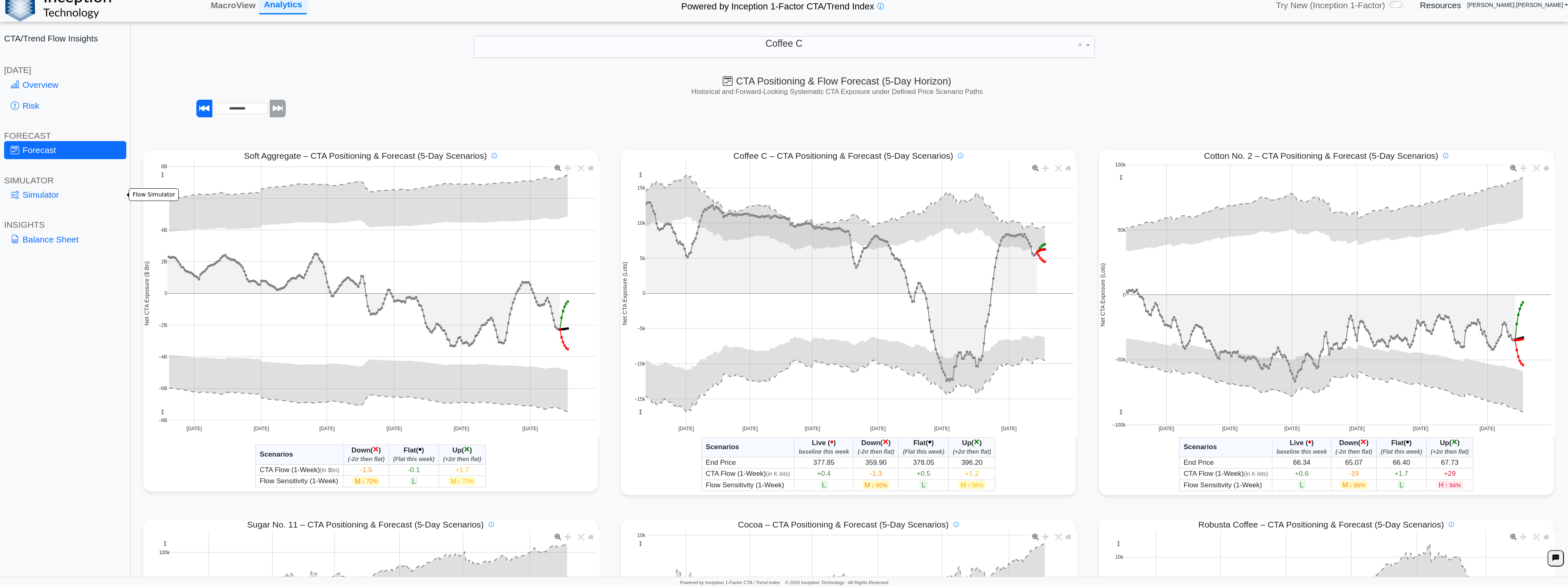
click at [36, 197] on link "Simulator" at bounding box center [65, 195] width 122 height 18
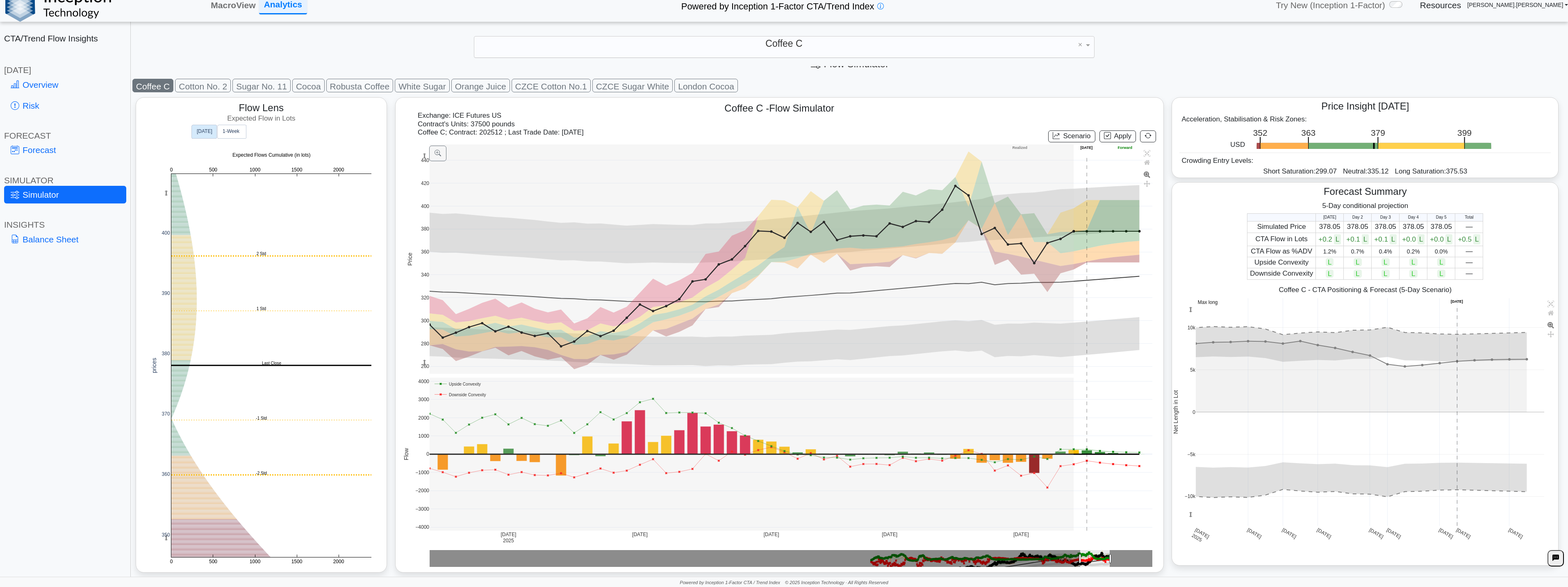
scroll to position [16, 0]
click at [227, 134] on text "1‑Week" at bounding box center [231, 131] width 17 height 6
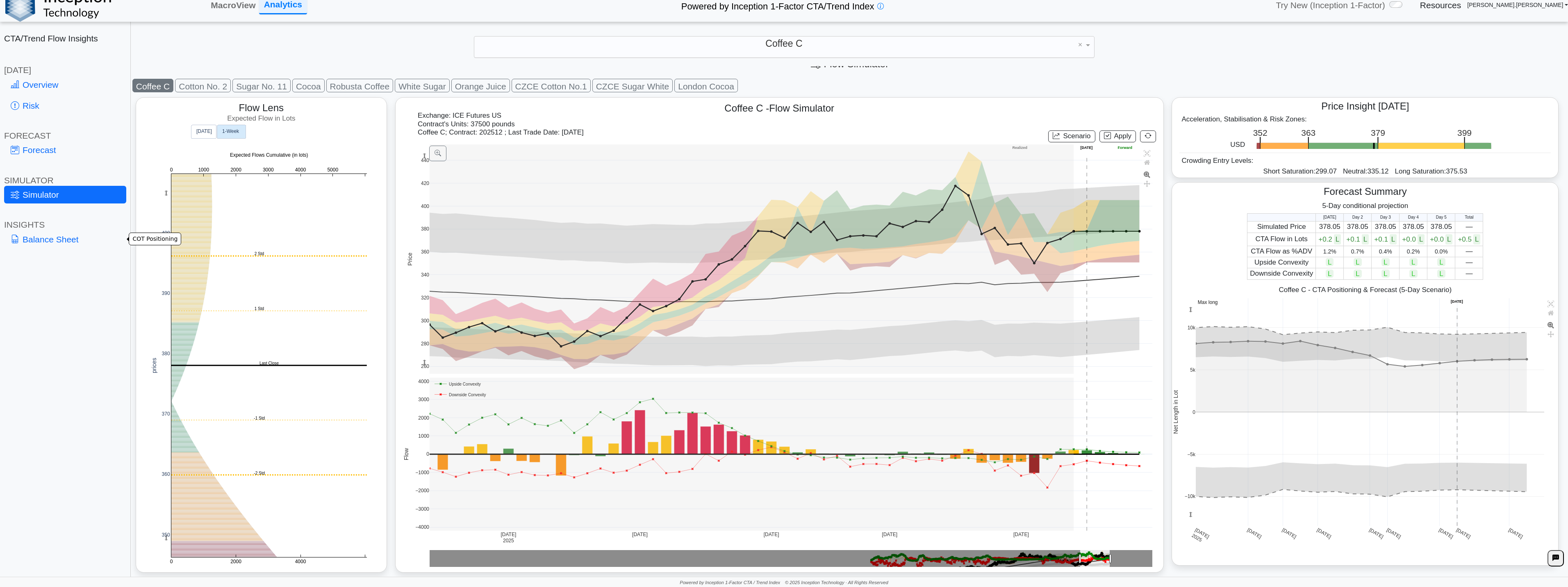
click at [58, 242] on link "Balance Sheet" at bounding box center [65, 239] width 122 height 18
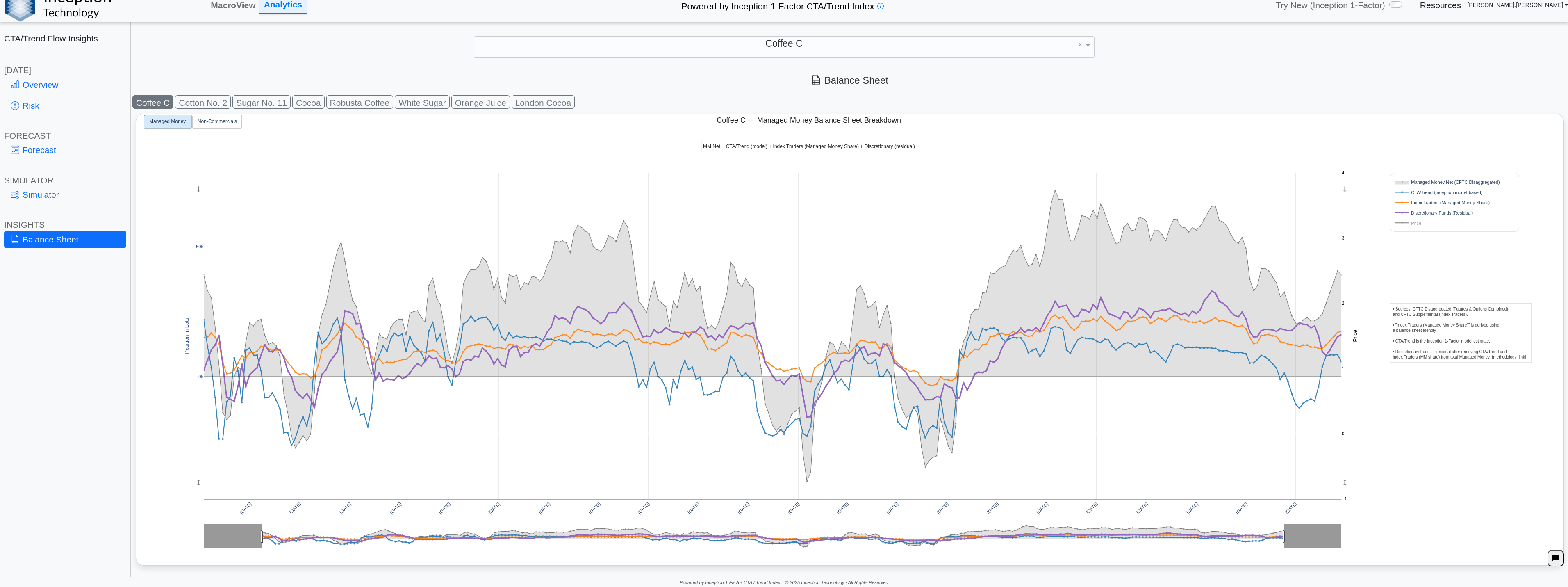
click at [1398, 223] on rect at bounding box center [1446, 223] width 104 height 8
